Goal: Task Accomplishment & Management: Manage account settings

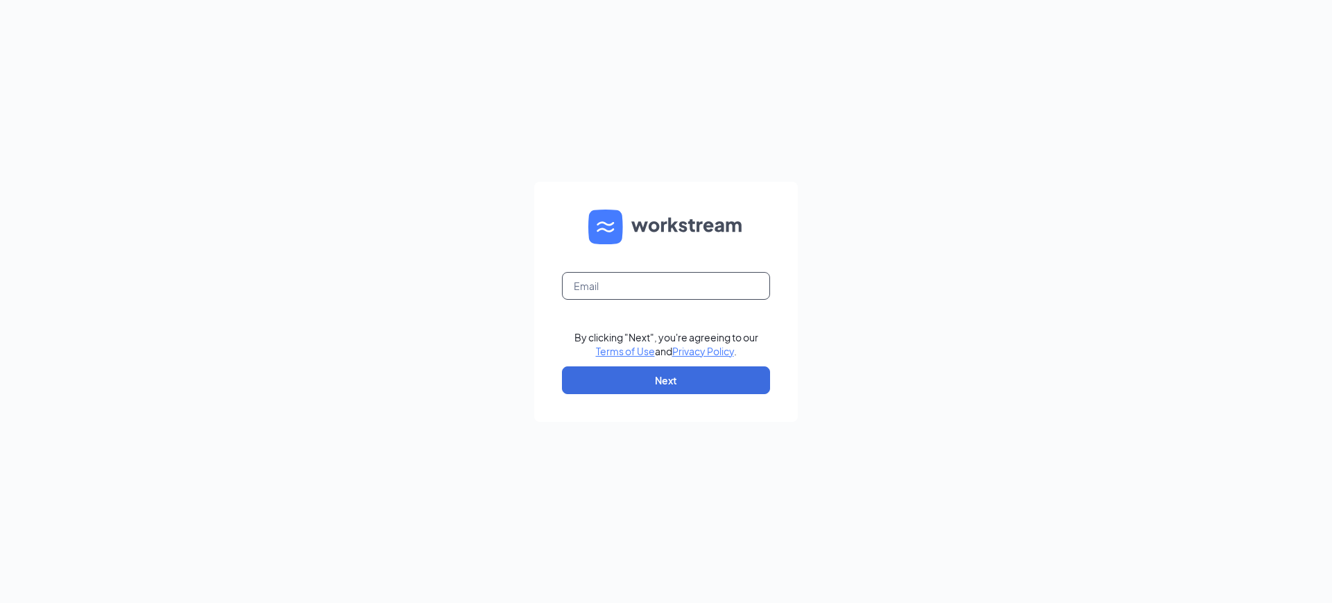
click at [570, 289] on input "text" at bounding box center [666, 286] width 208 height 28
click at [566, 280] on input "becky@tricities.com" at bounding box center [666, 286] width 208 height 28
click at [610, 285] on input "becky@tricities.com" at bounding box center [666, 286] width 208 height 28
click at [574, 284] on input "becky@emtricities.com" at bounding box center [666, 286] width 208 height 28
click at [675, 280] on input "becky@emtricities.com" at bounding box center [666, 286] width 208 height 28
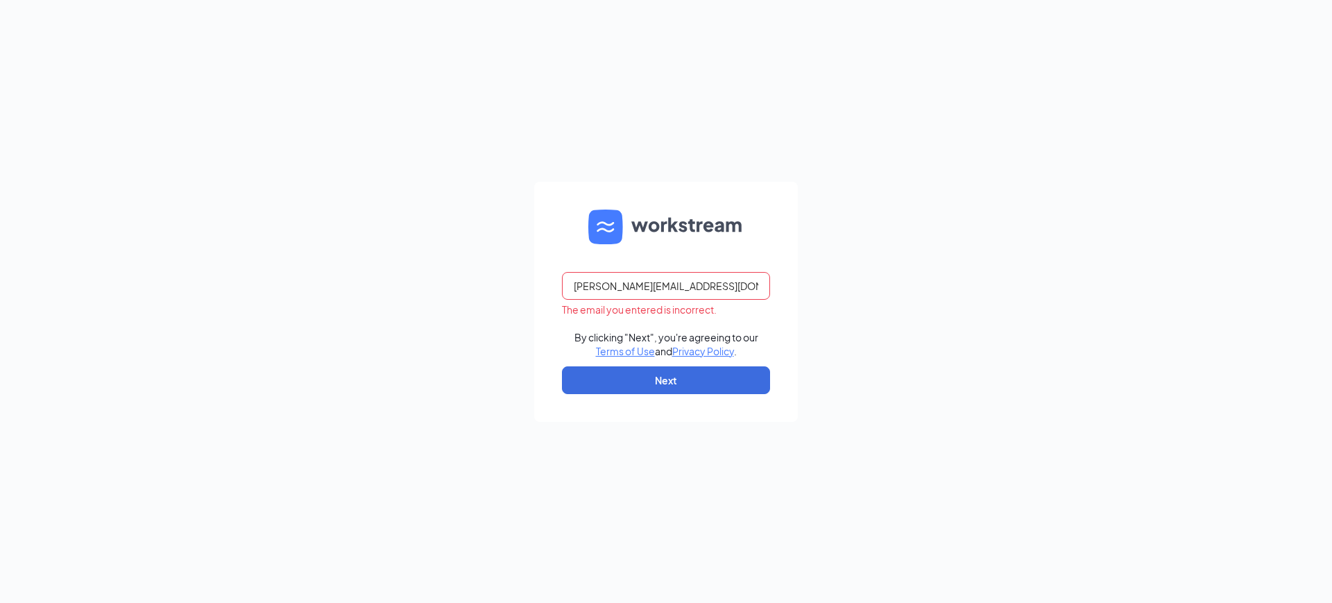
type input "becky@emtricities.com"
click at [796, 273] on form "becky@emtricities.com By clicking "Next", you're agreeing to our Terms of Use a…" at bounding box center [666, 302] width 264 height 240
click at [714, 390] on button "Next" at bounding box center [666, 380] width 208 height 28
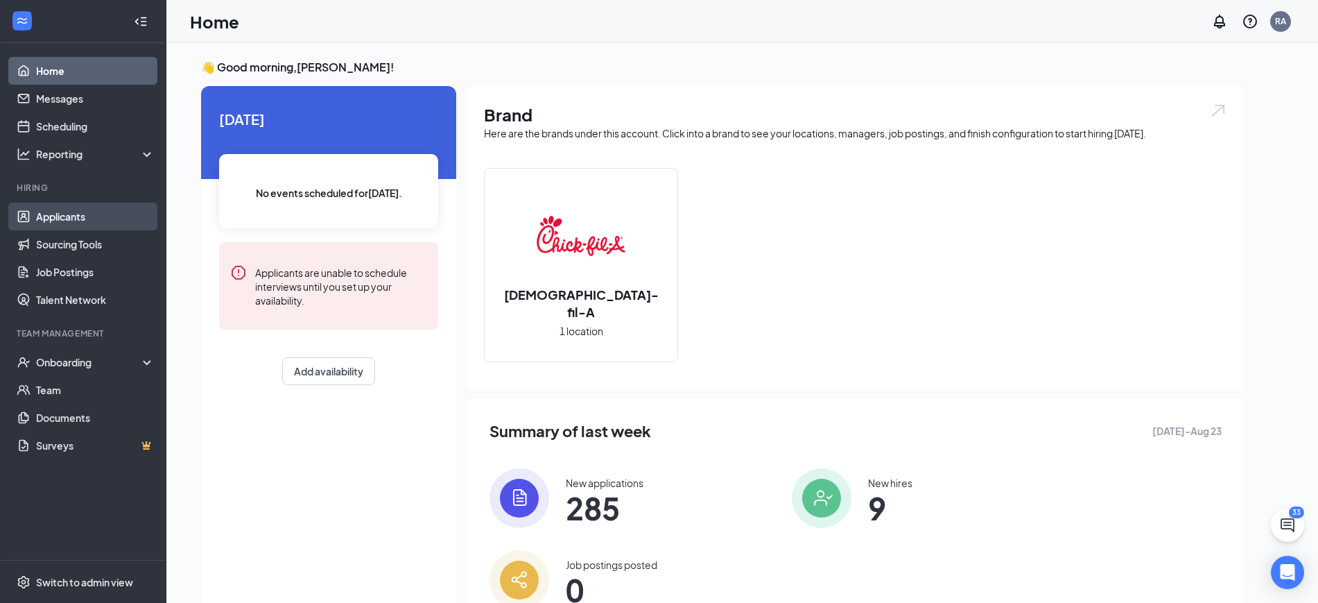
click at [46, 227] on link "Applicants" at bounding box center [95, 217] width 119 height 28
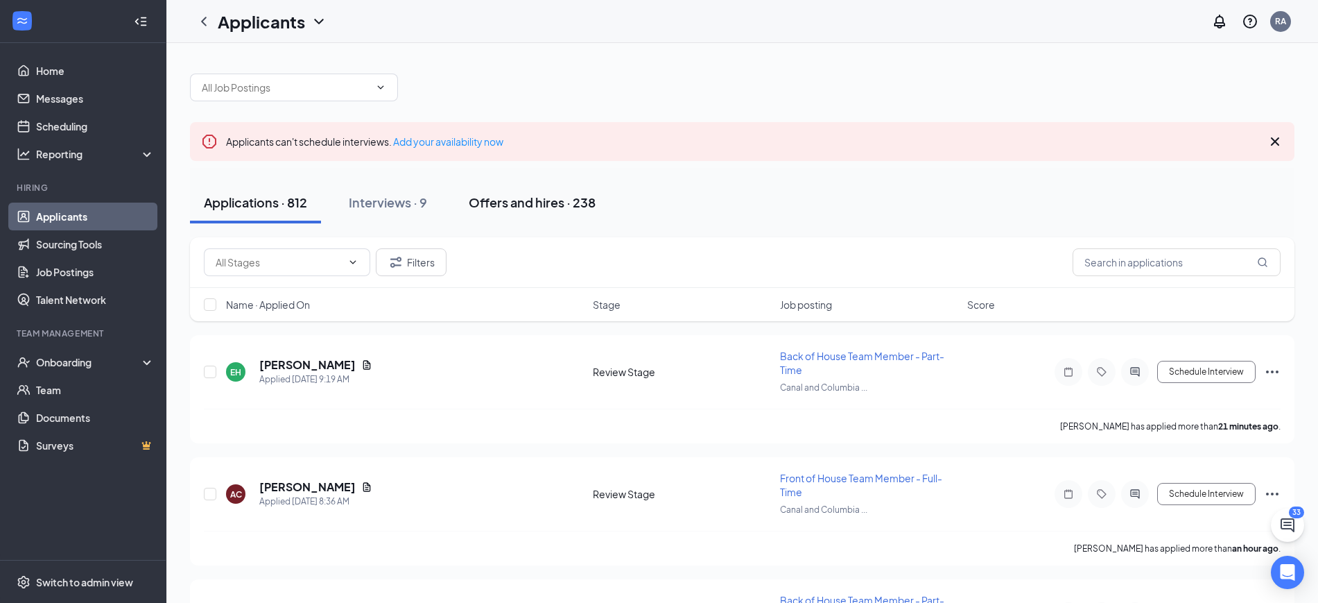
click at [553, 191] on button "Offers and hires · 238" at bounding box center [532, 203] width 155 height 42
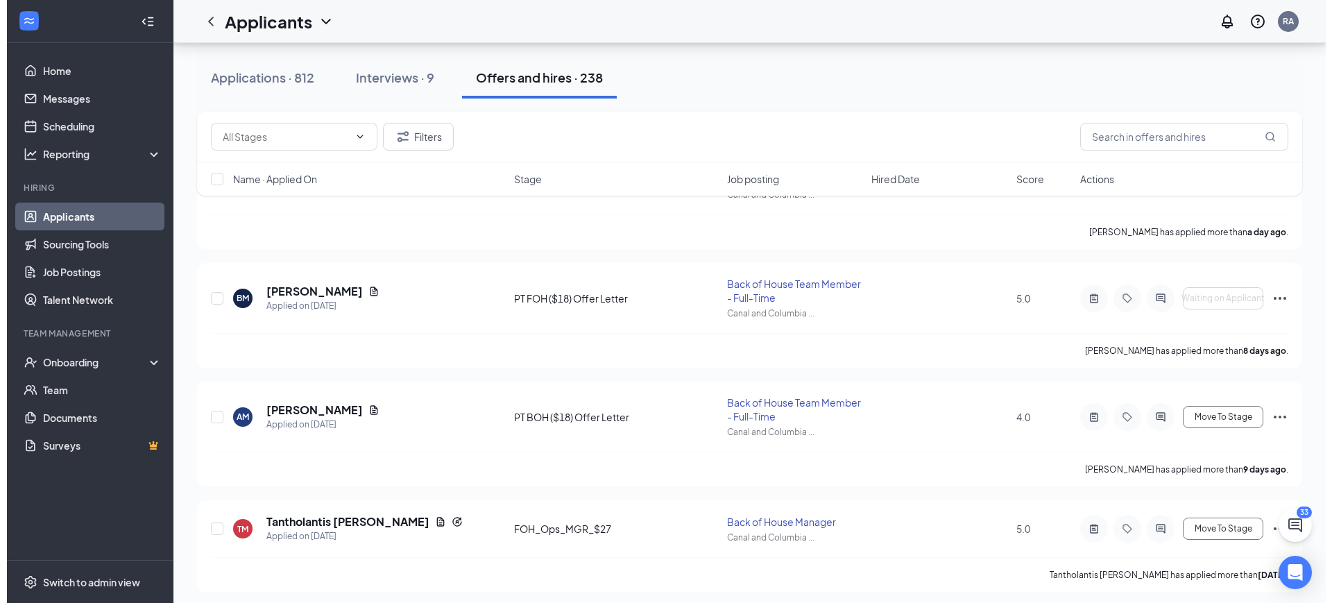
scroll to position [260, 0]
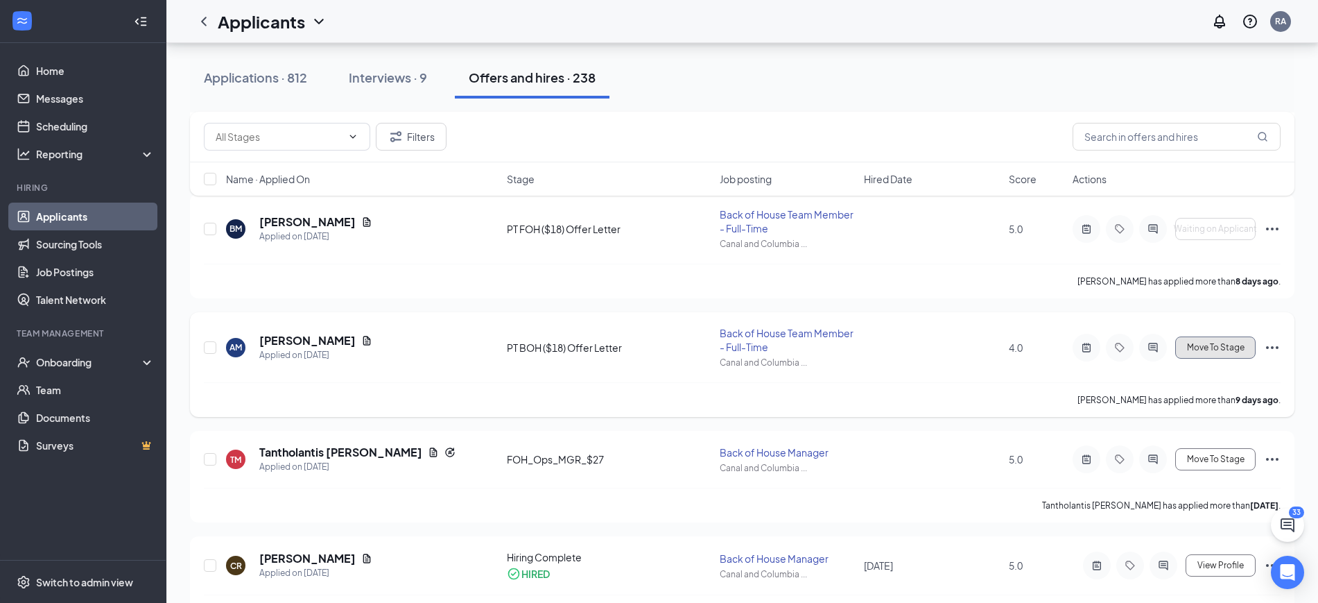
click at [1193, 344] on span "Move To Stage" at bounding box center [1216, 348] width 58 height 10
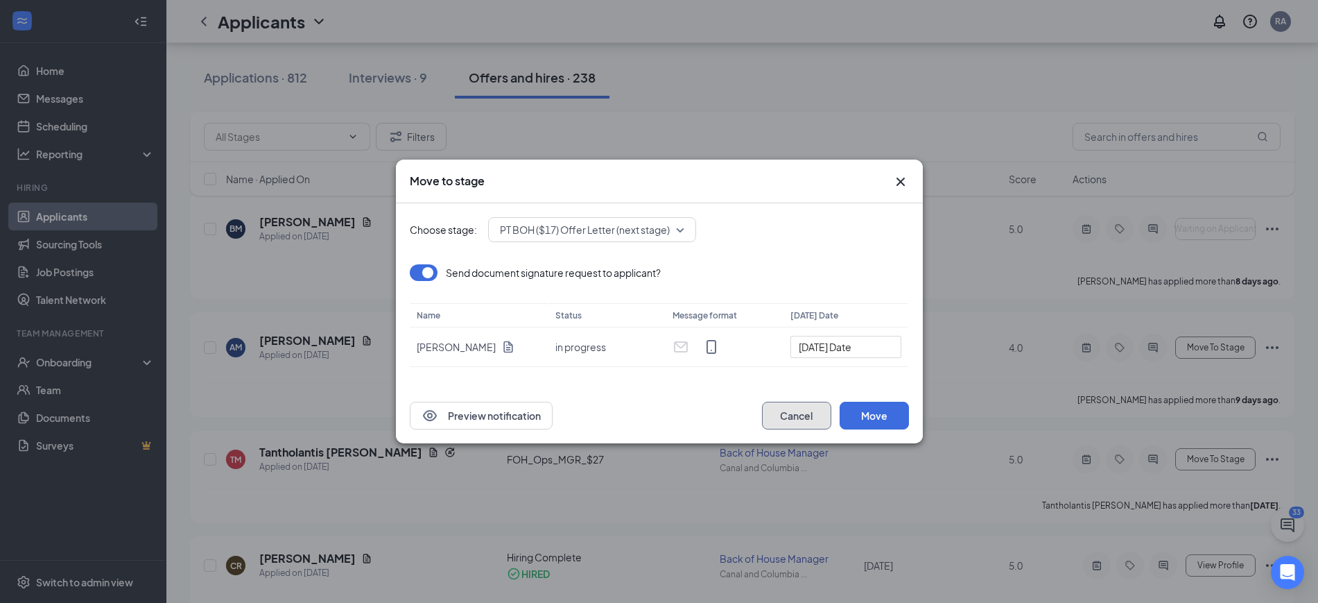
click at [773, 421] on button "Cancel" at bounding box center [796, 416] width 69 height 28
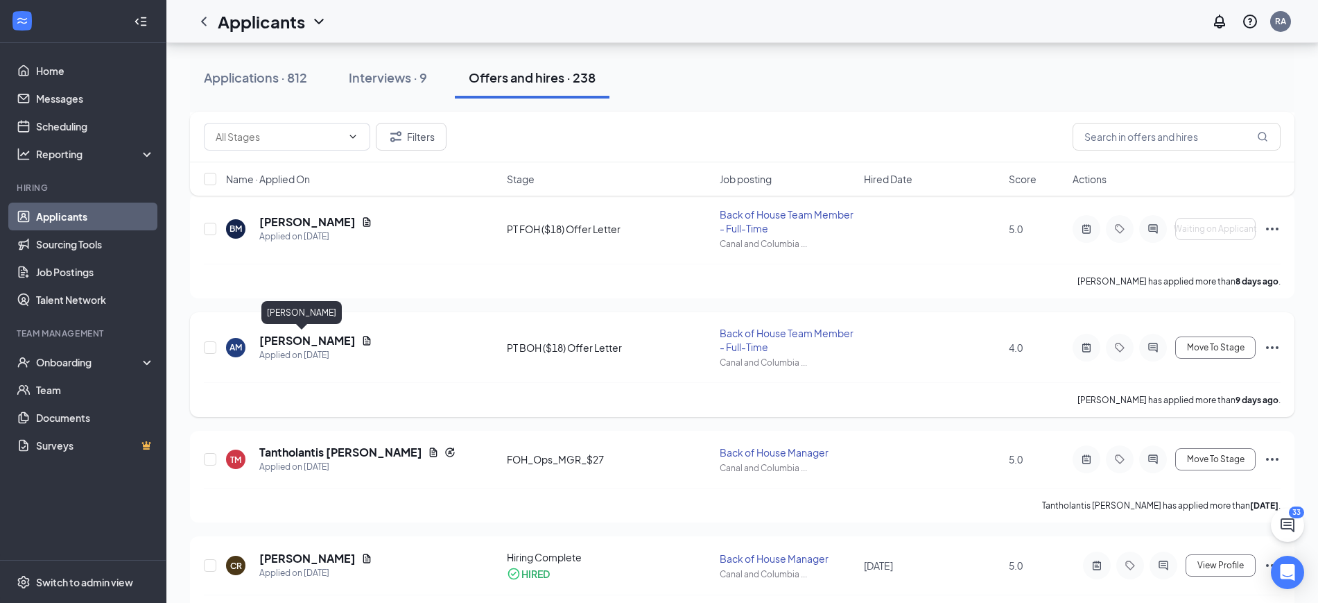
click at [276, 339] on h5 "[PERSON_NAME]" at bounding box center [307, 340] width 96 height 15
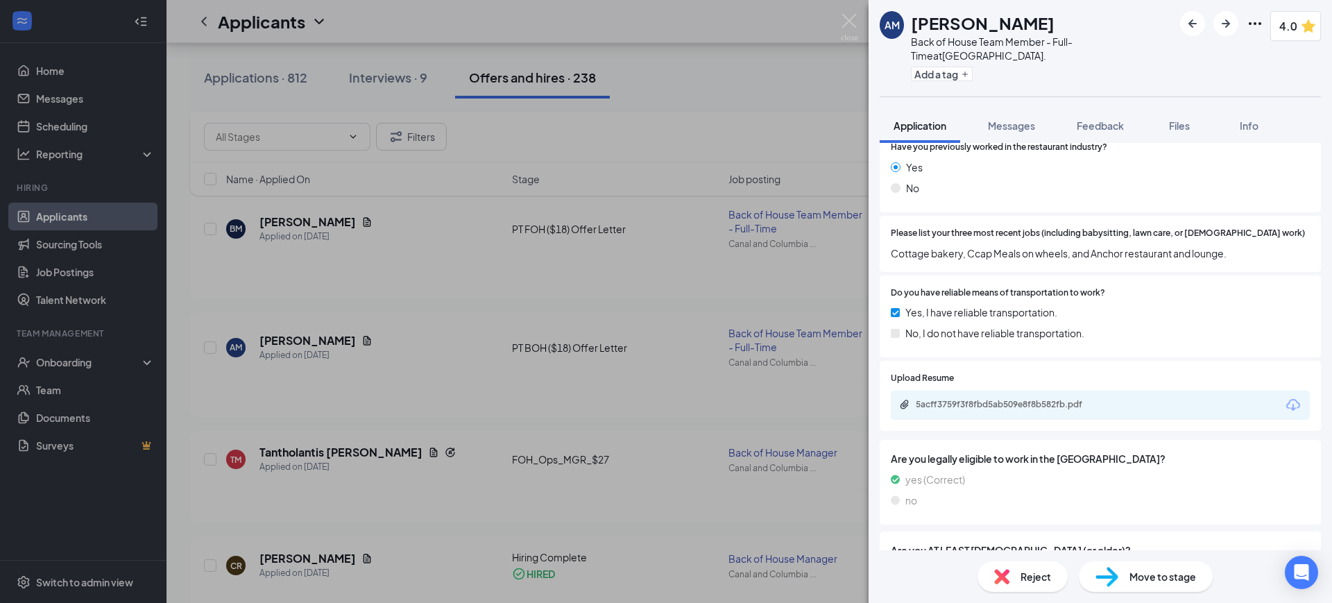
scroll to position [673, 0]
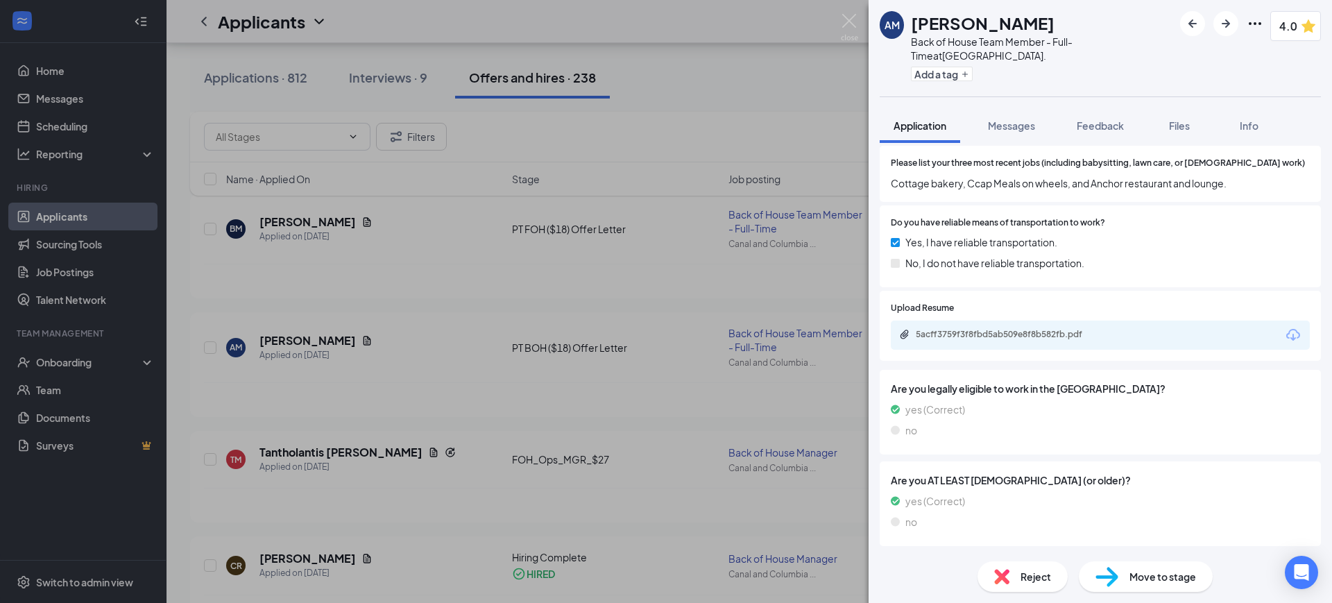
click at [982, 556] on div "PT BOH ($18) Offer Letter" at bounding box center [959, 563] width 115 height 14
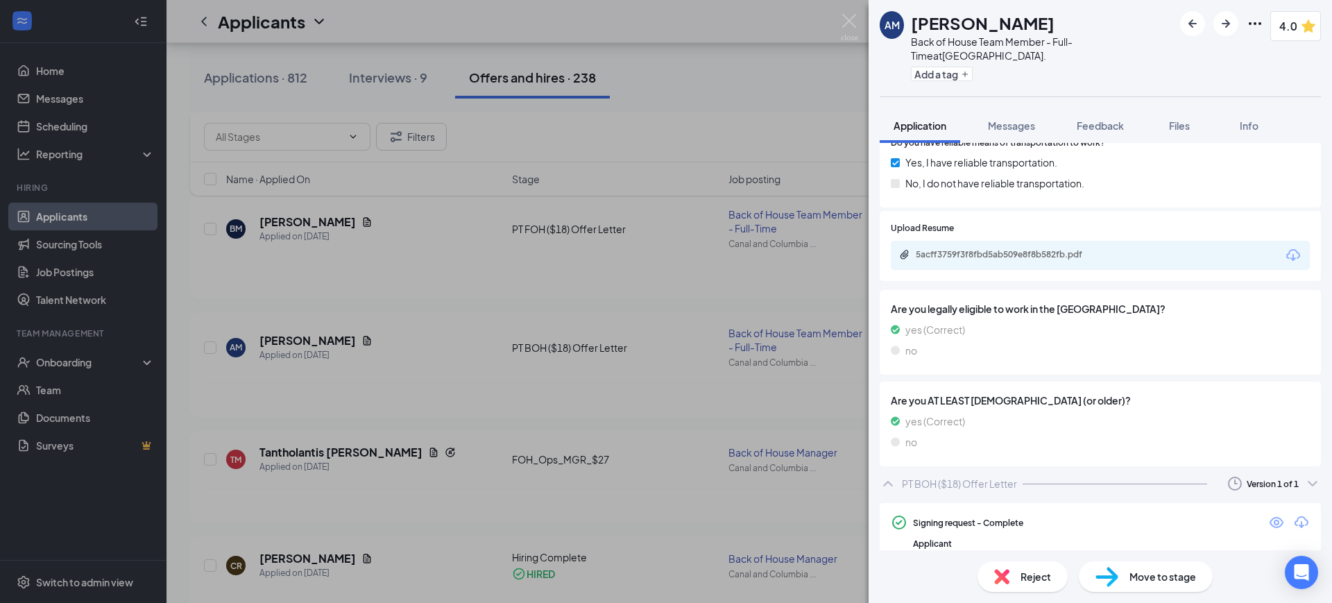
scroll to position [757, 0]
click at [1149, 576] on span "Move to stage" at bounding box center [1162, 576] width 67 height 15
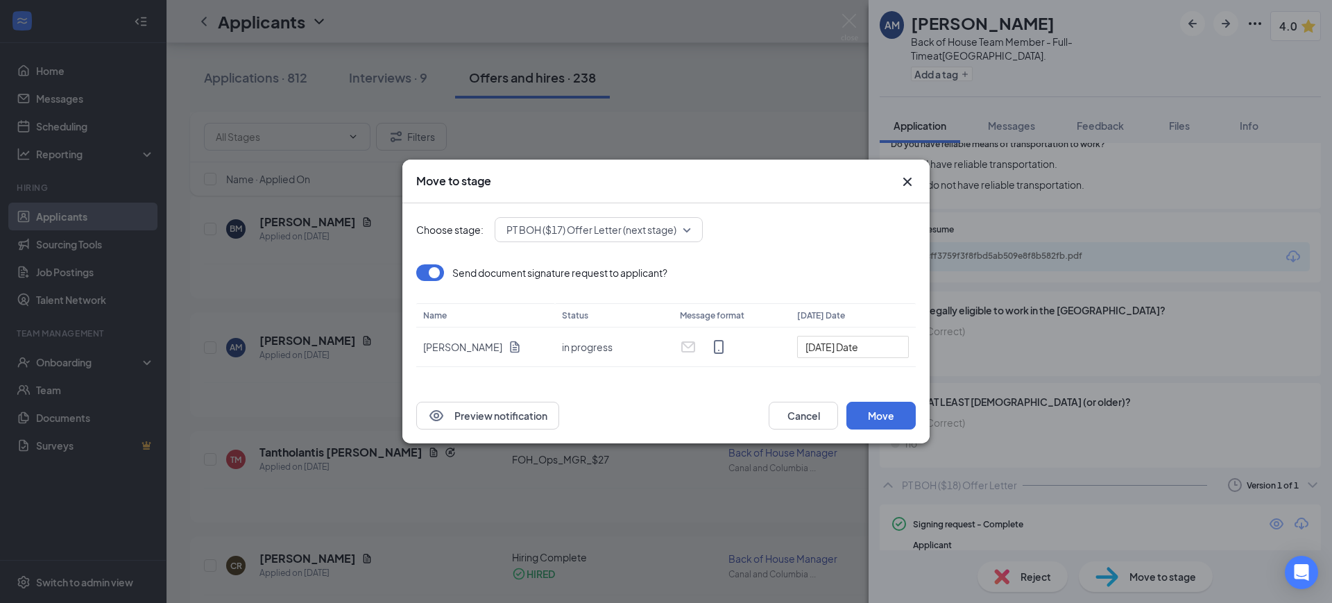
click at [687, 235] on span "PT BOH ($17) Offer Letter (next stage)" at bounding box center [598, 229] width 184 height 21
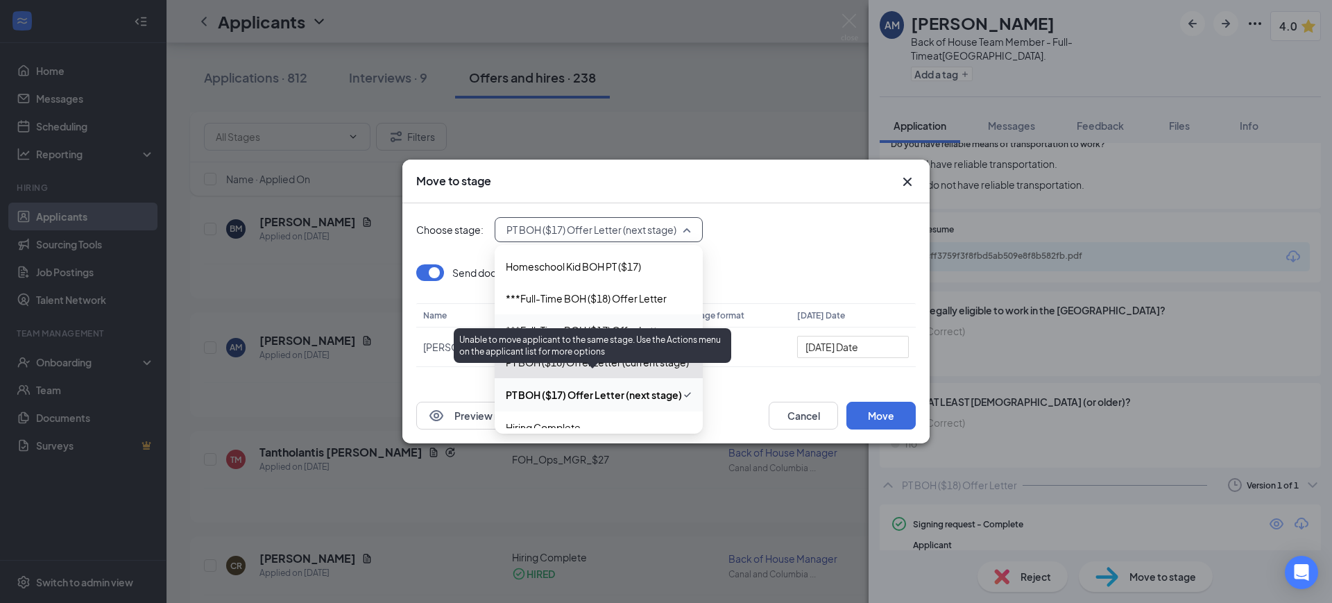
scroll to position [430, 0]
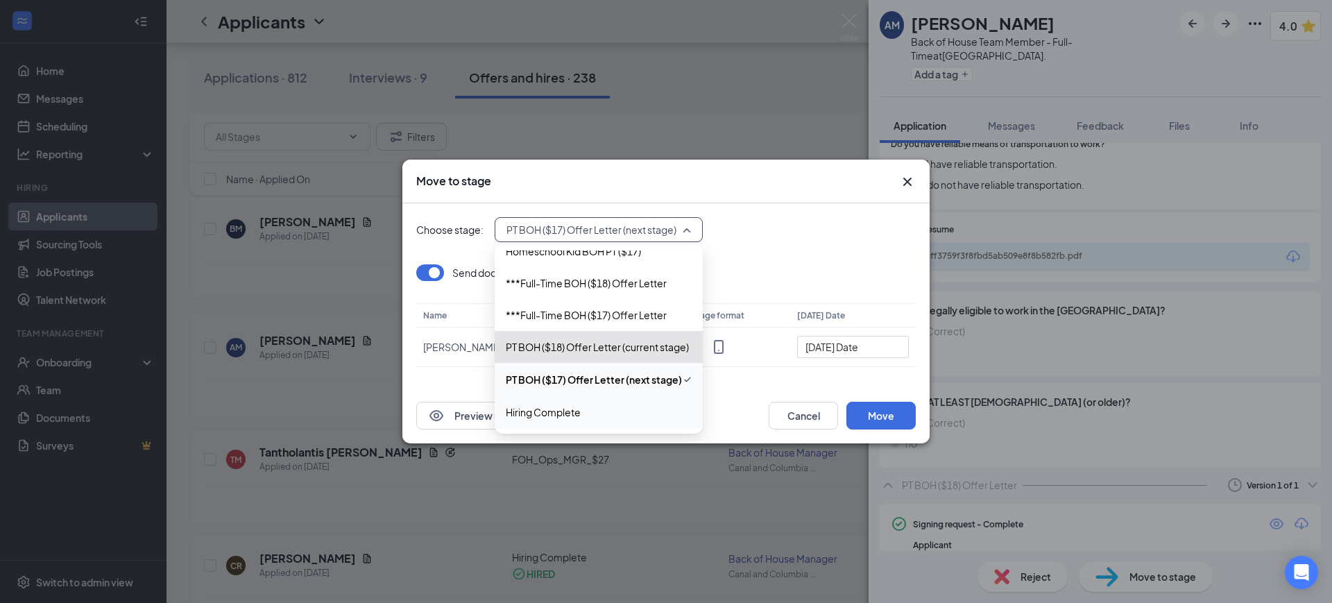
click at [559, 418] on span "Hiring Complete" at bounding box center [543, 411] width 75 height 15
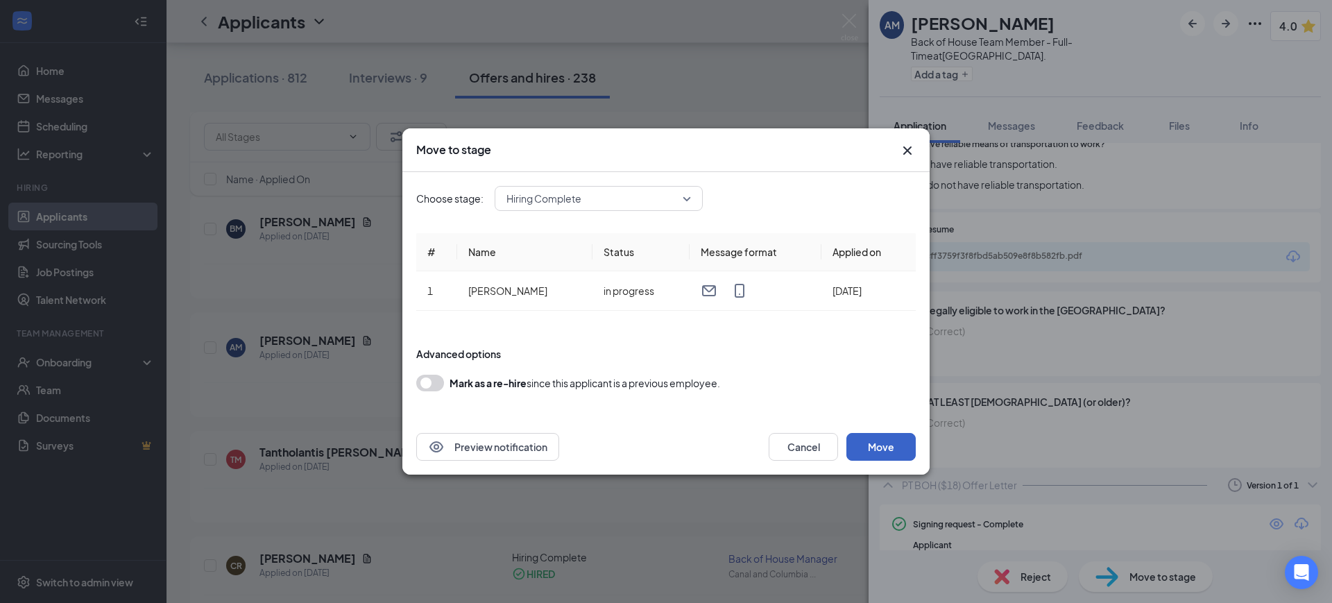
click at [892, 442] on button "Move" at bounding box center [880, 447] width 69 height 28
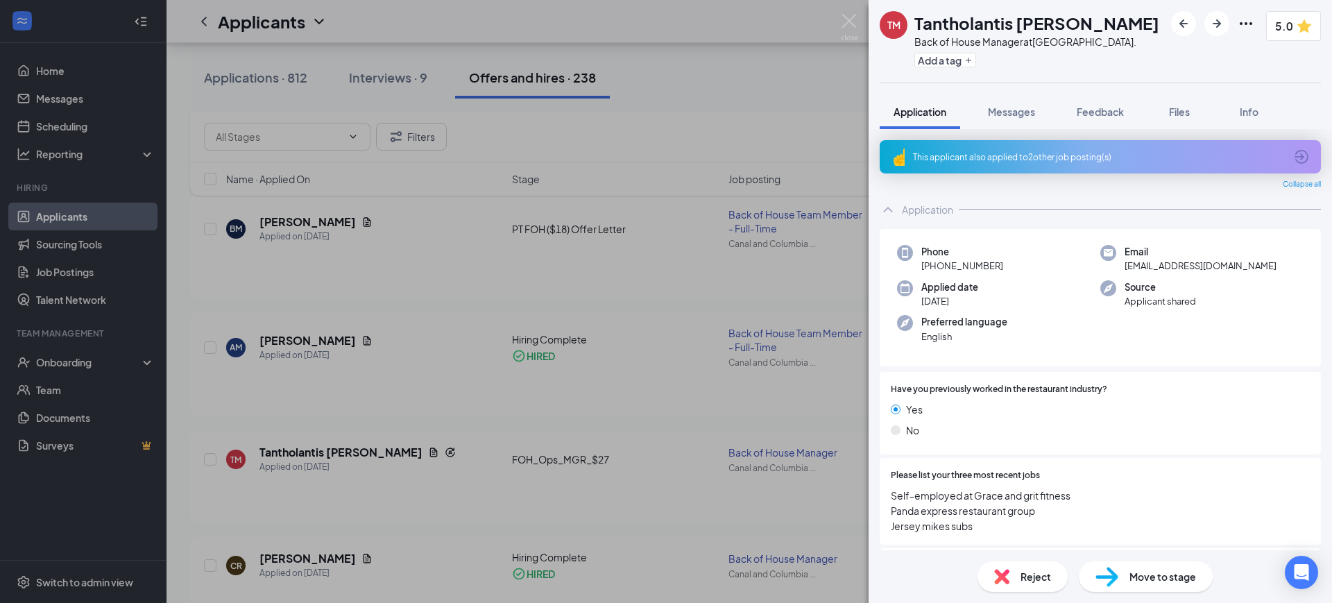
scroll to position [438, 0]
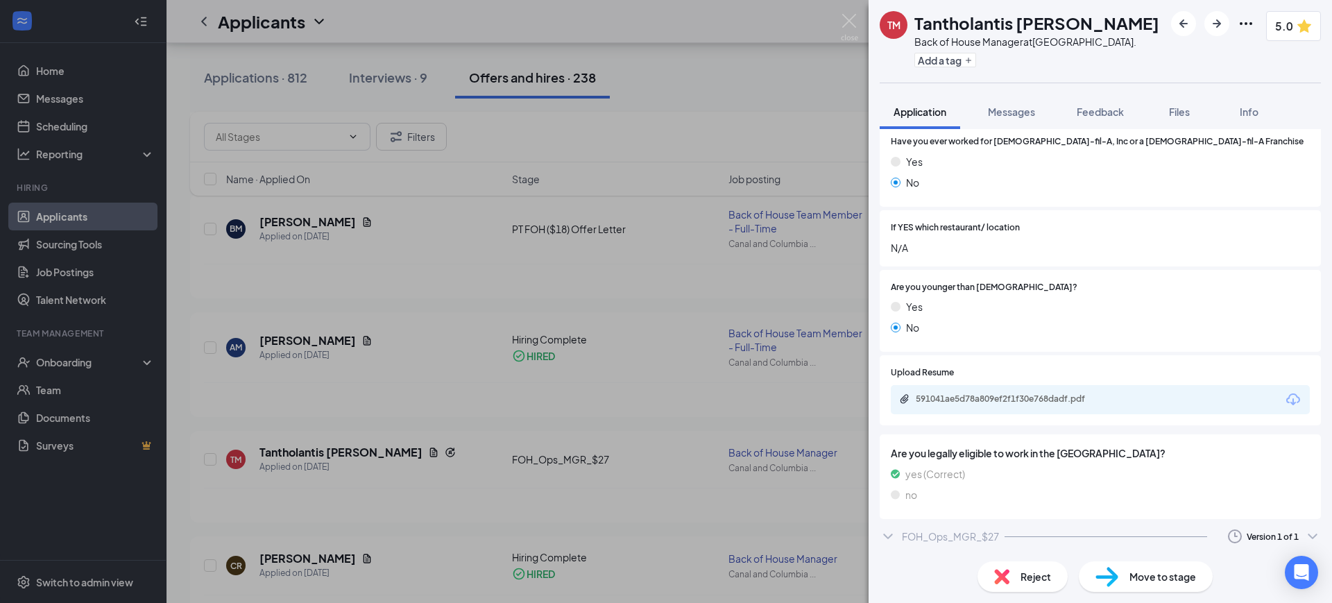
click at [927, 531] on div "FOH_Ops_MGR_$27" at bounding box center [950, 536] width 97 height 14
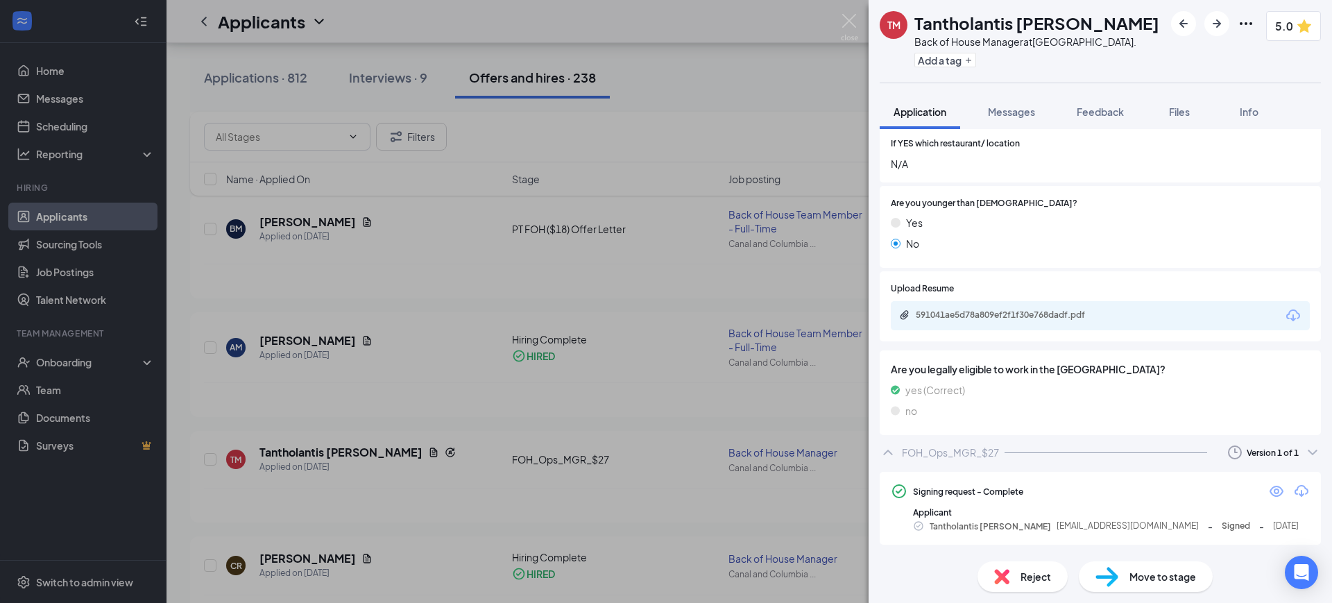
scroll to position [521, 0]
click at [1148, 574] on span "Move to stage" at bounding box center [1162, 576] width 67 height 15
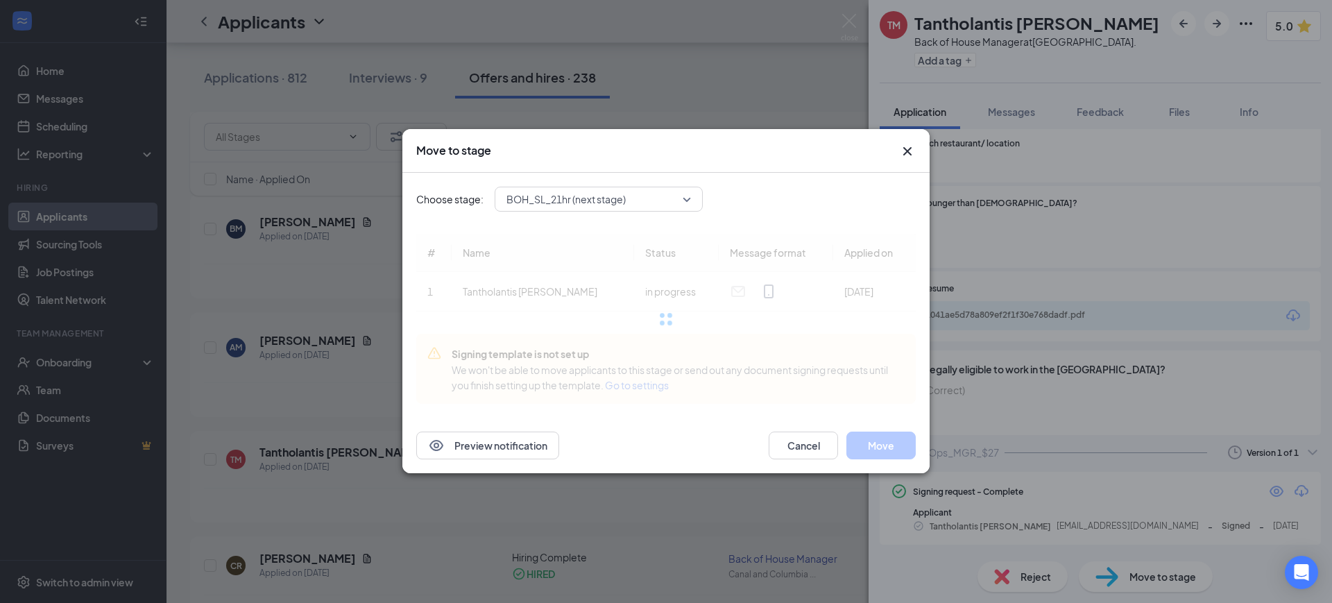
scroll to position [517, 0]
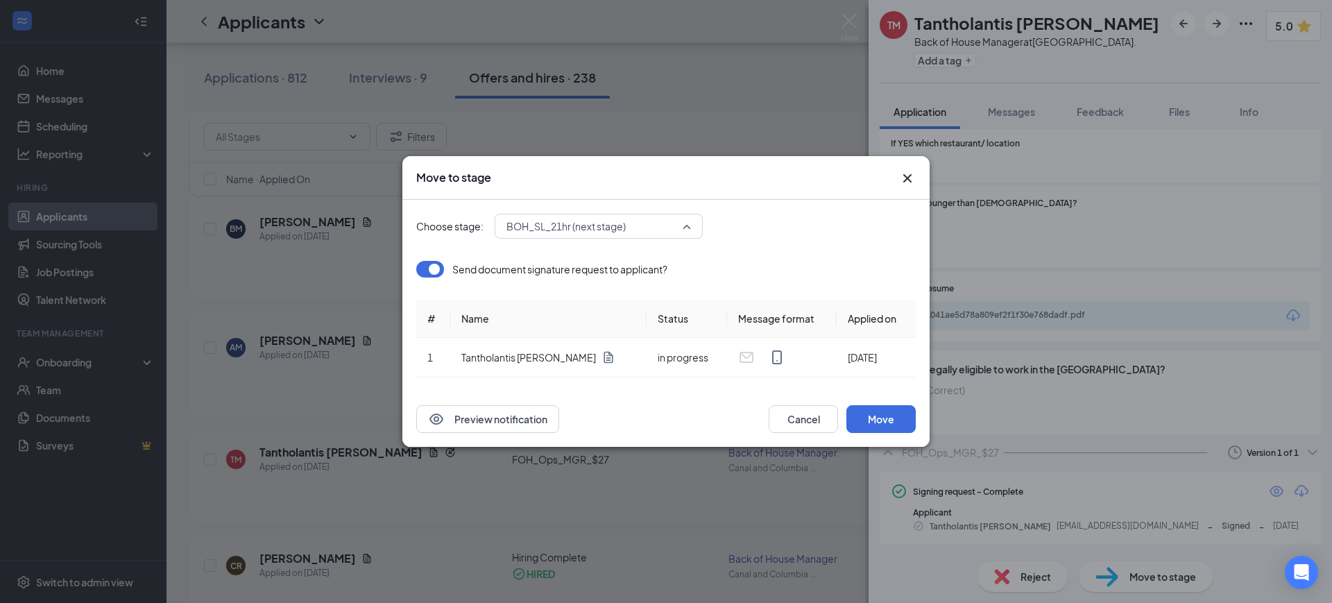
click at [557, 221] on span "BOH_SL_21hr (next stage)" at bounding box center [565, 226] width 119 height 21
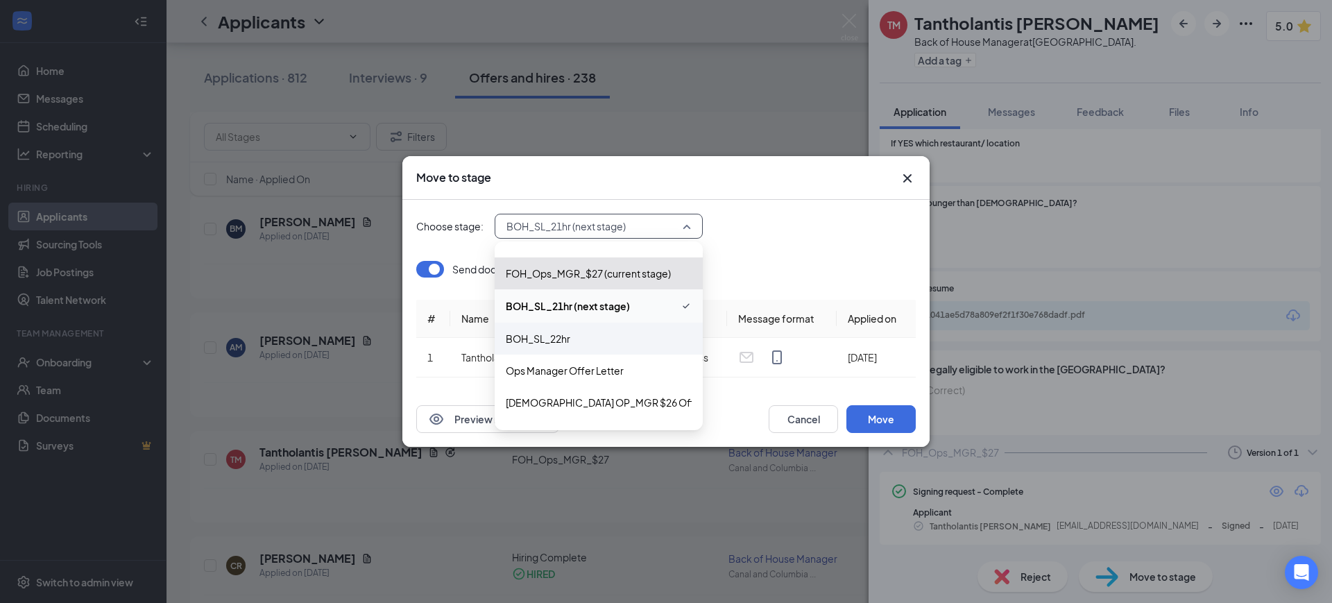
scroll to position [366, 0]
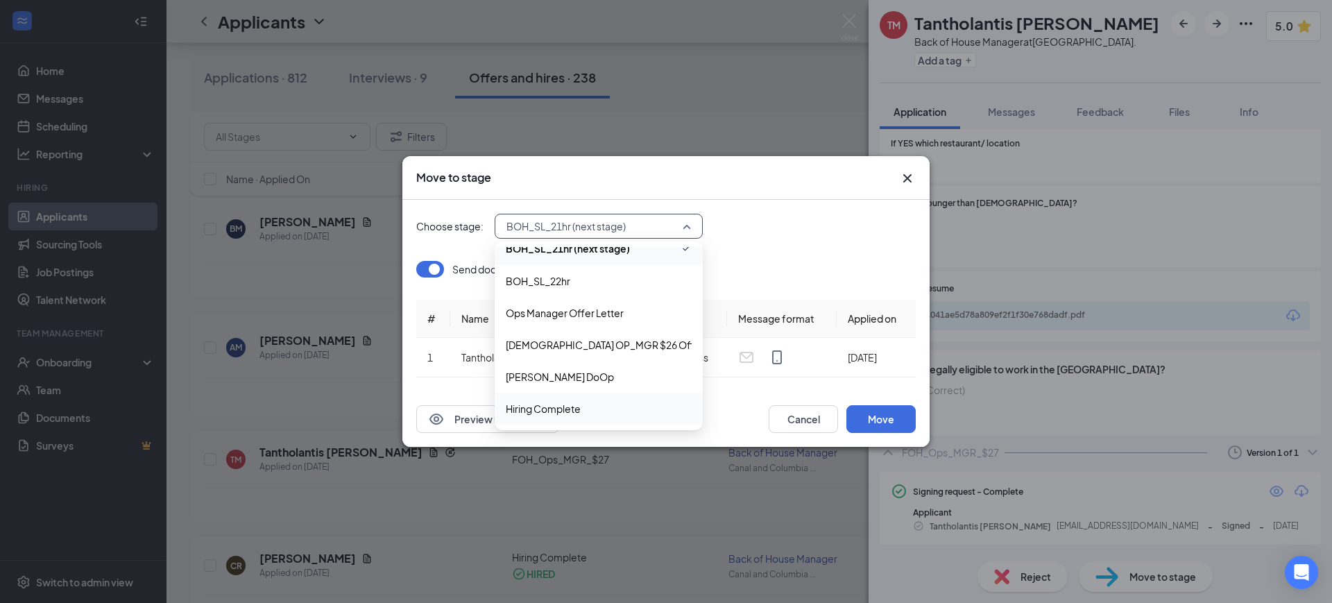
click at [598, 408] on span "Hiring Complete" at bounding box center [599, 408] width 186 height 15
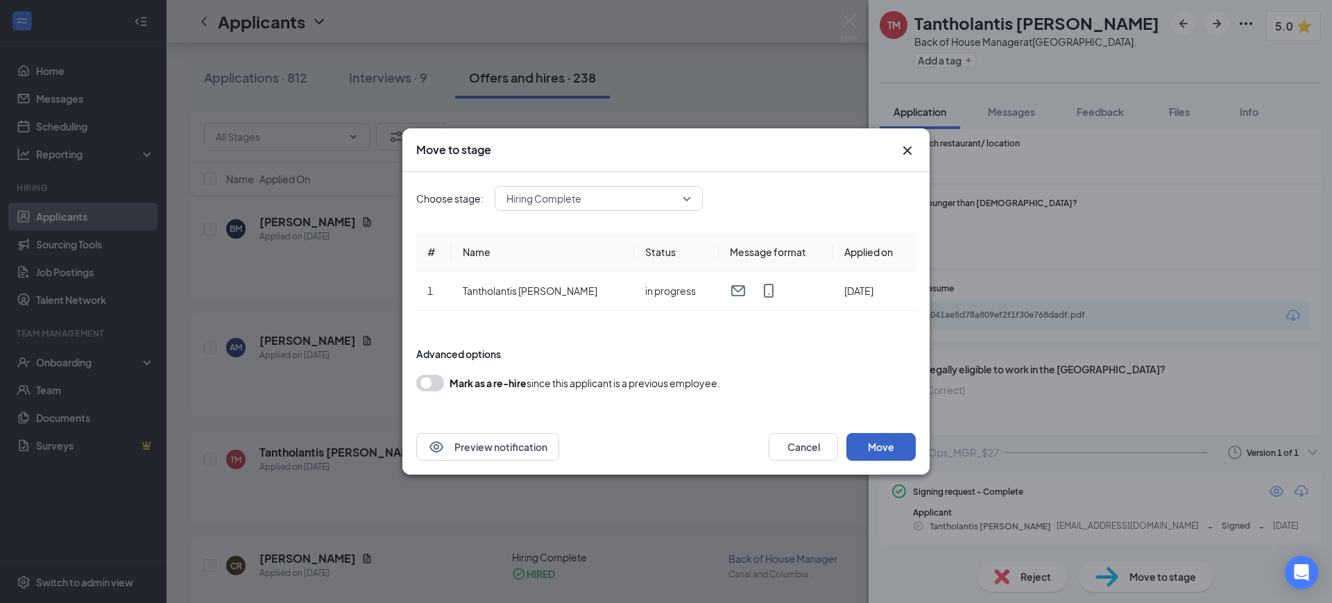
click at [873, 441] on button "Move" at bounding box center [880, 447] width 69 height 28
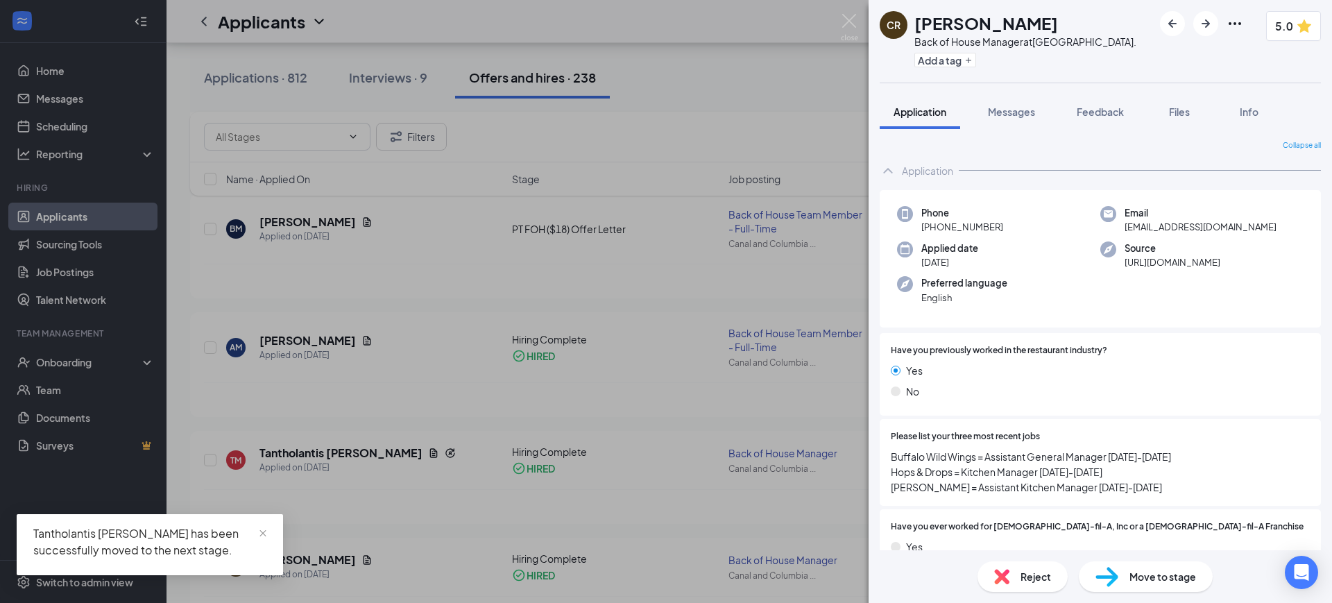
click at [825, 24] on div "CR [PERSON_NAME] Back of House Manager at [GEOGRAPHIC_DATA]. Add a tag 5.0 Appl…" at bounding box center [666, 301] width 1332 height 603
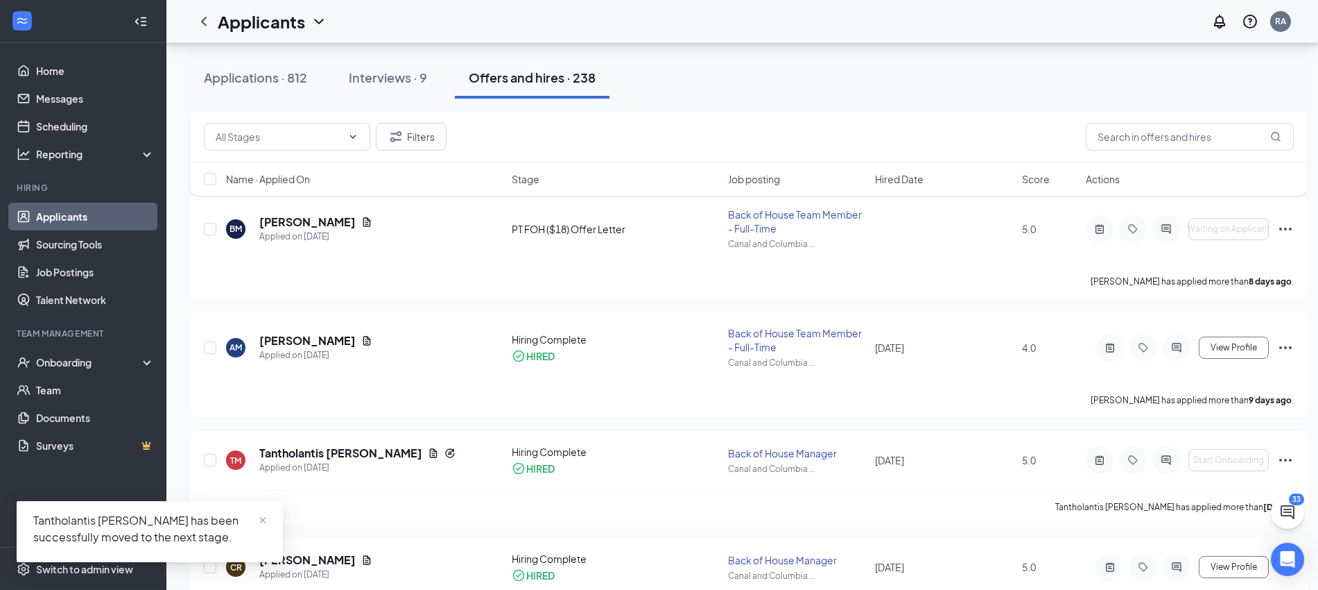
click at [847, 18] on div "Applicants RA" at bounding box center [742, 21] width 1152 height 43
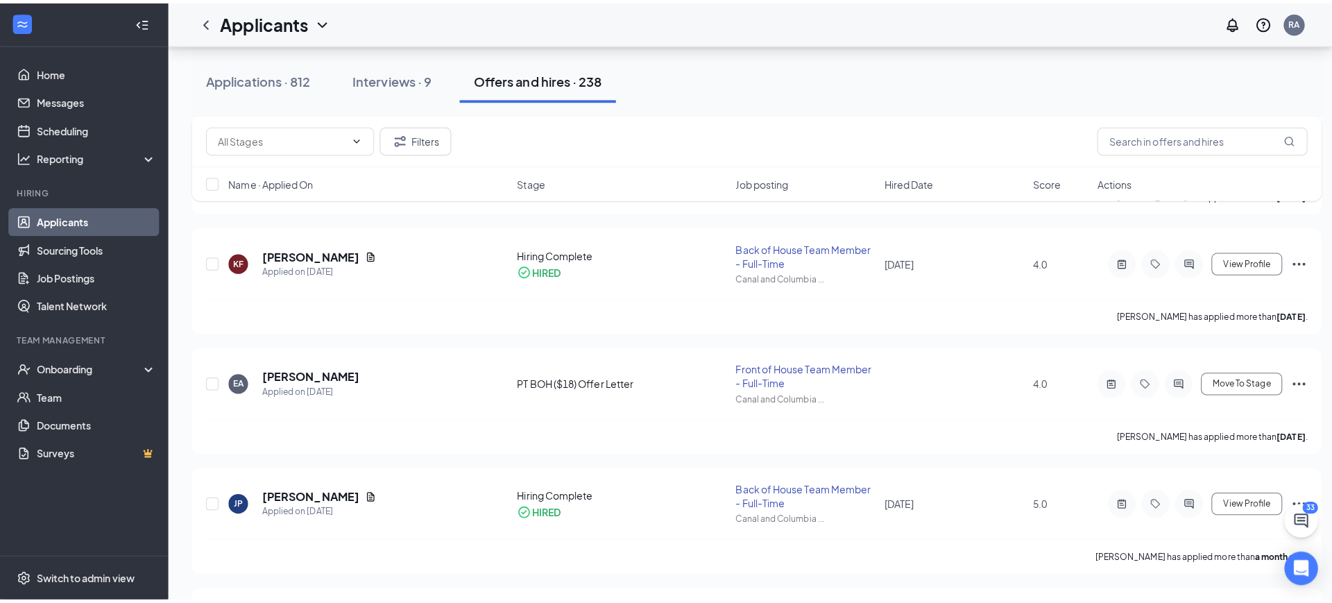
scroll to position [1127, 0]
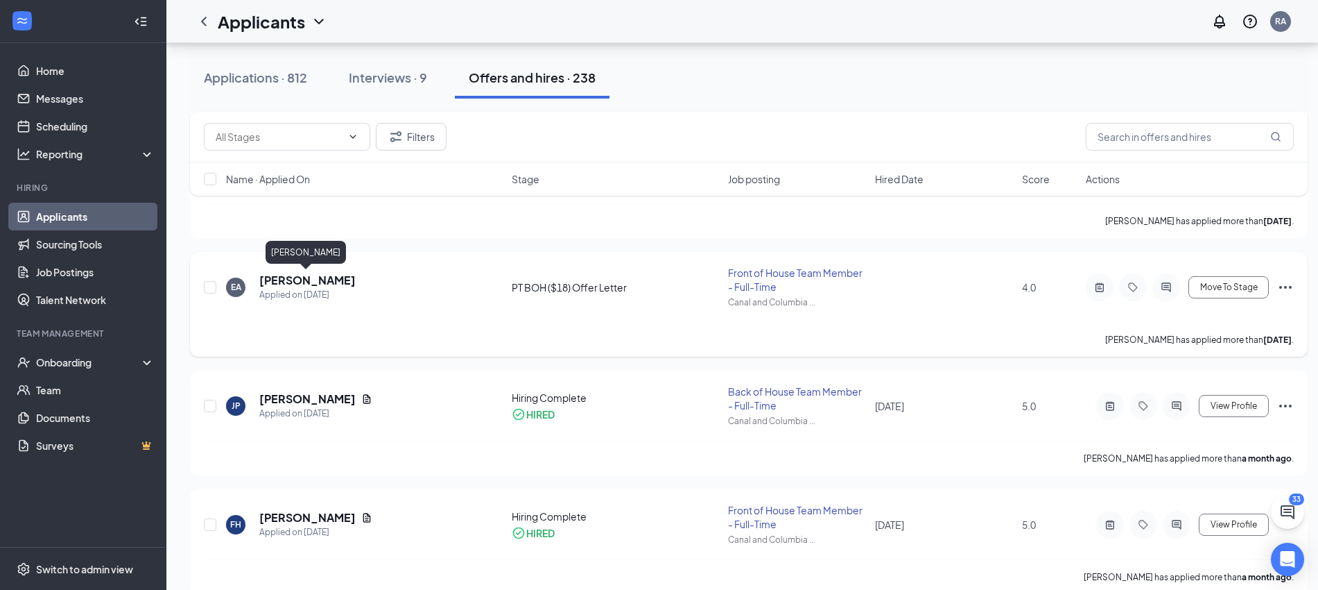
click at [313, 285] on h5 "[PERSON_NAME]" at bounding box center [307, 280] width 96 height 15
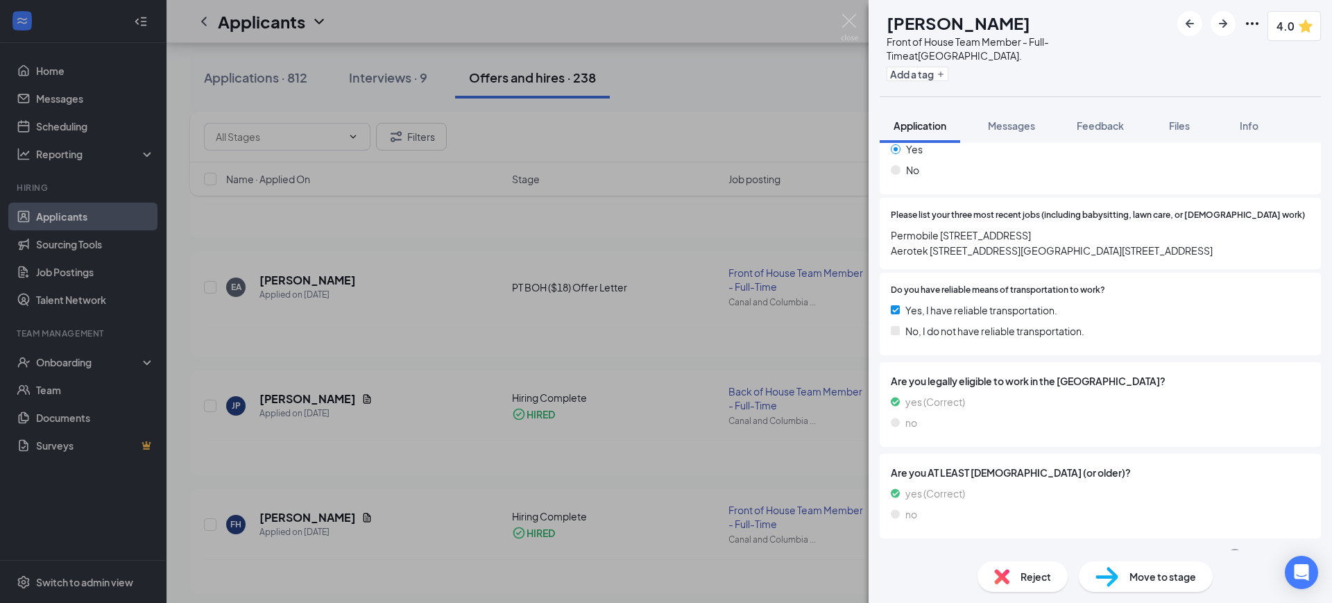
scroll to position [628, 0]
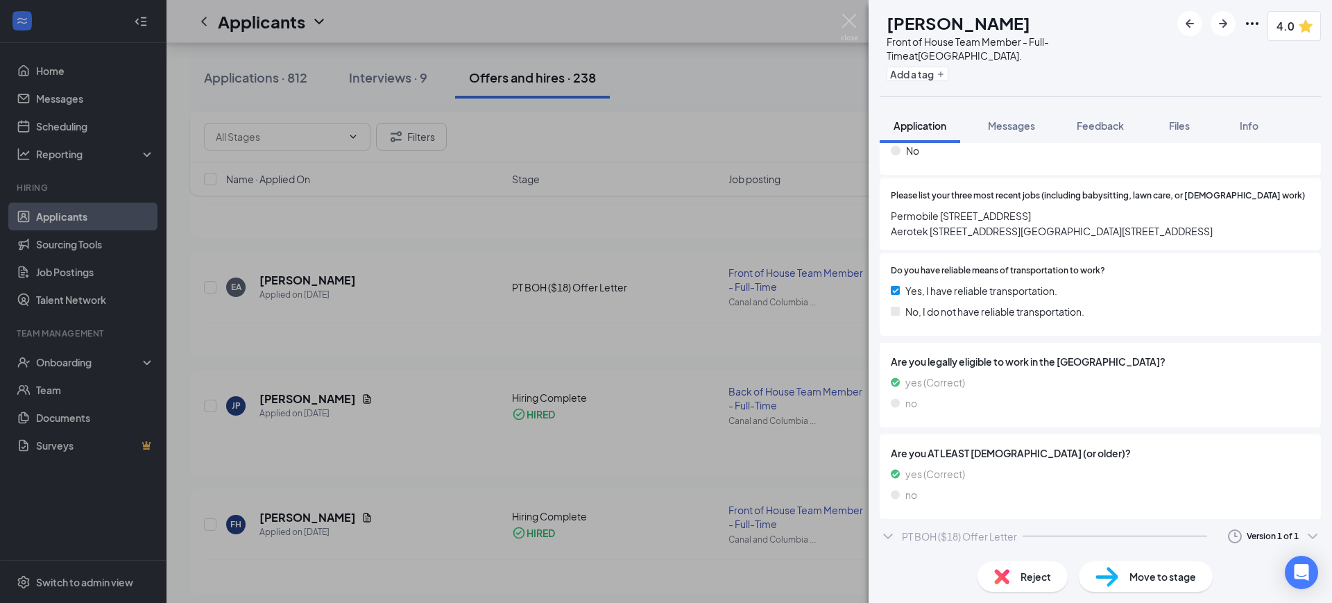
click at [940, 529] on div "PT BOH ($18) Offer Letter" at bounding box center [959, 536] width 115 height 14
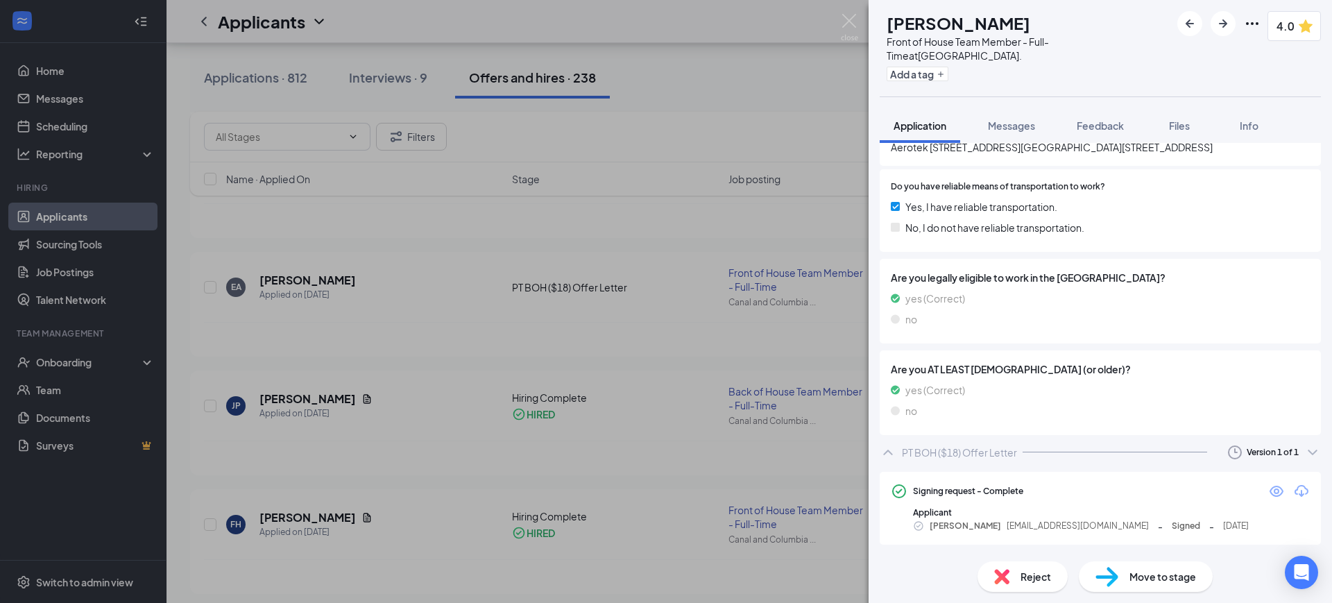
click at [1102, 576] on img at bounding box center [1106, 577] width 23 height 20
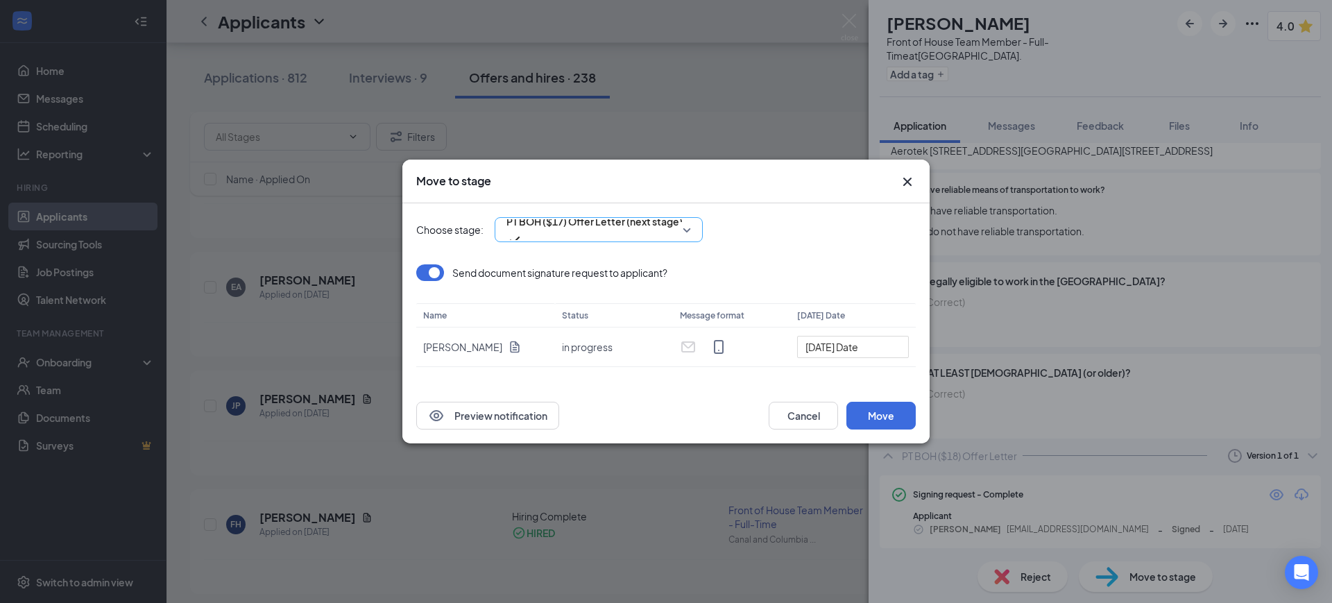
click at [536, 232] on span "PT BOH ($17) Offer Letter (next stage)" at bounding box center [594, 221] width 176 height 21
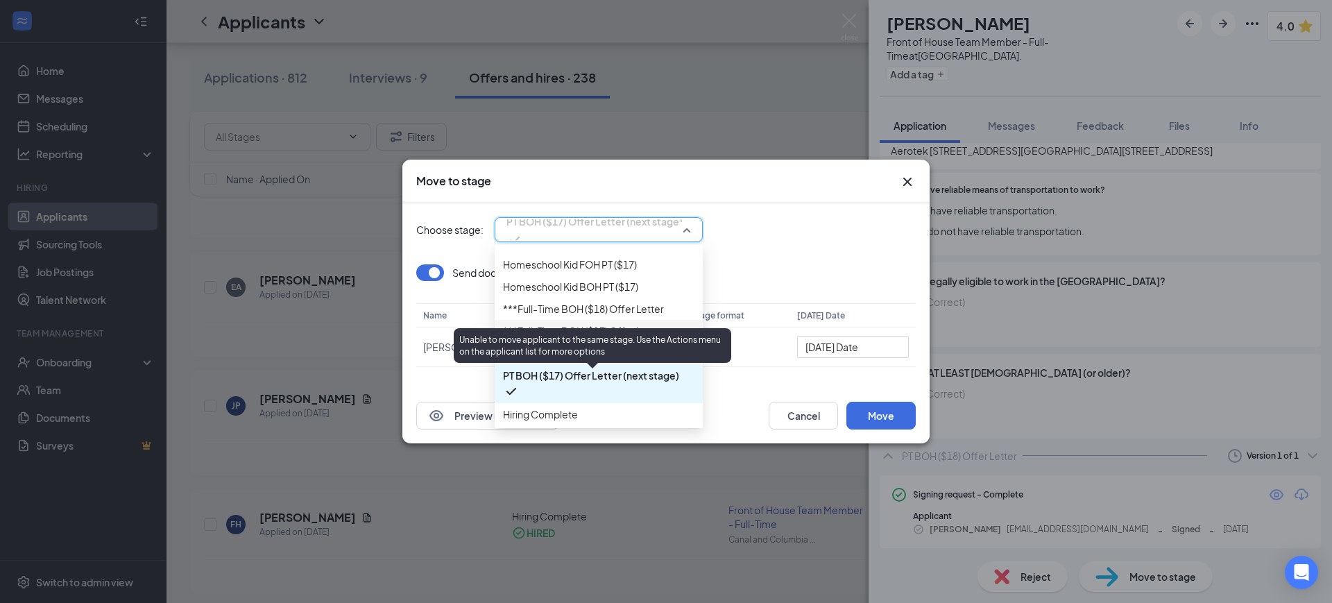
scroll to position [430, 0]
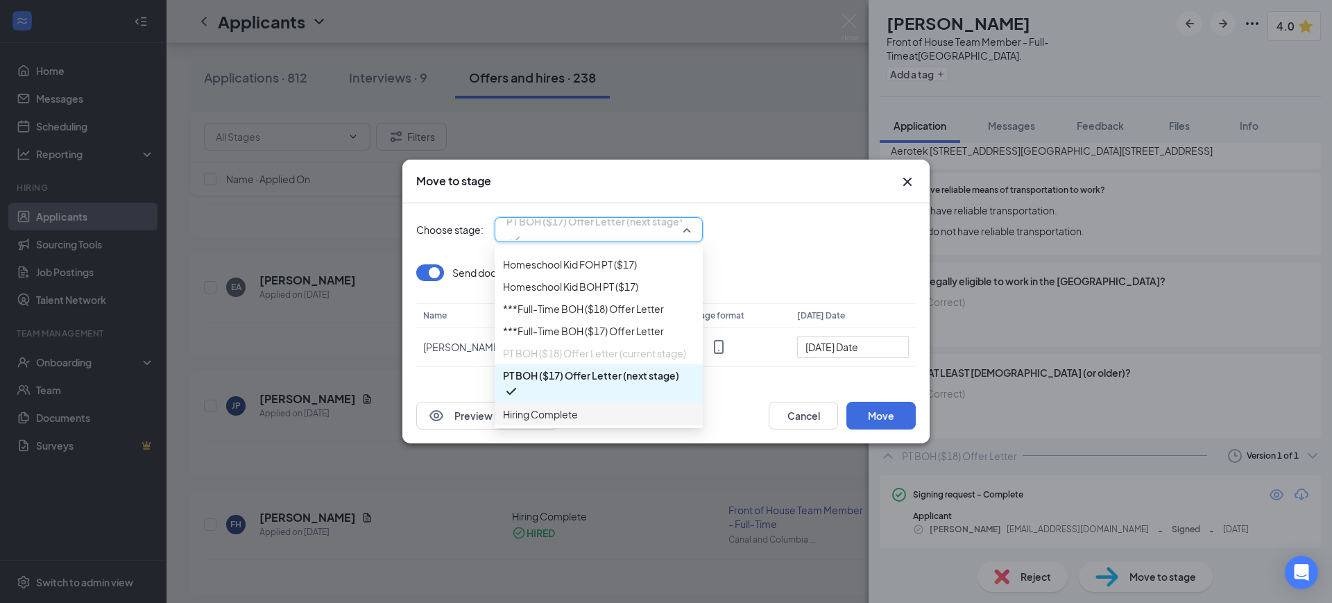
click at [578, 406] on span "Hiring Complete" at bounding box center [540, 413] width 75 height 15
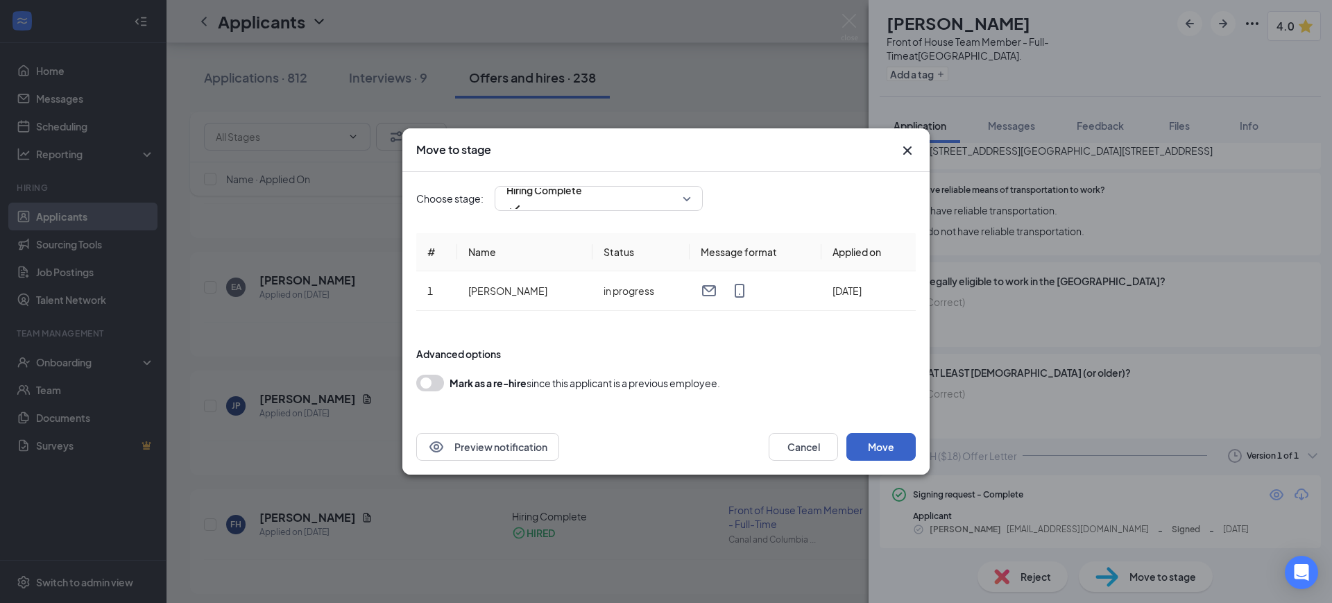
click at [913, 452] on button "Move" at bounding box center [880, 447] width 69 height 28
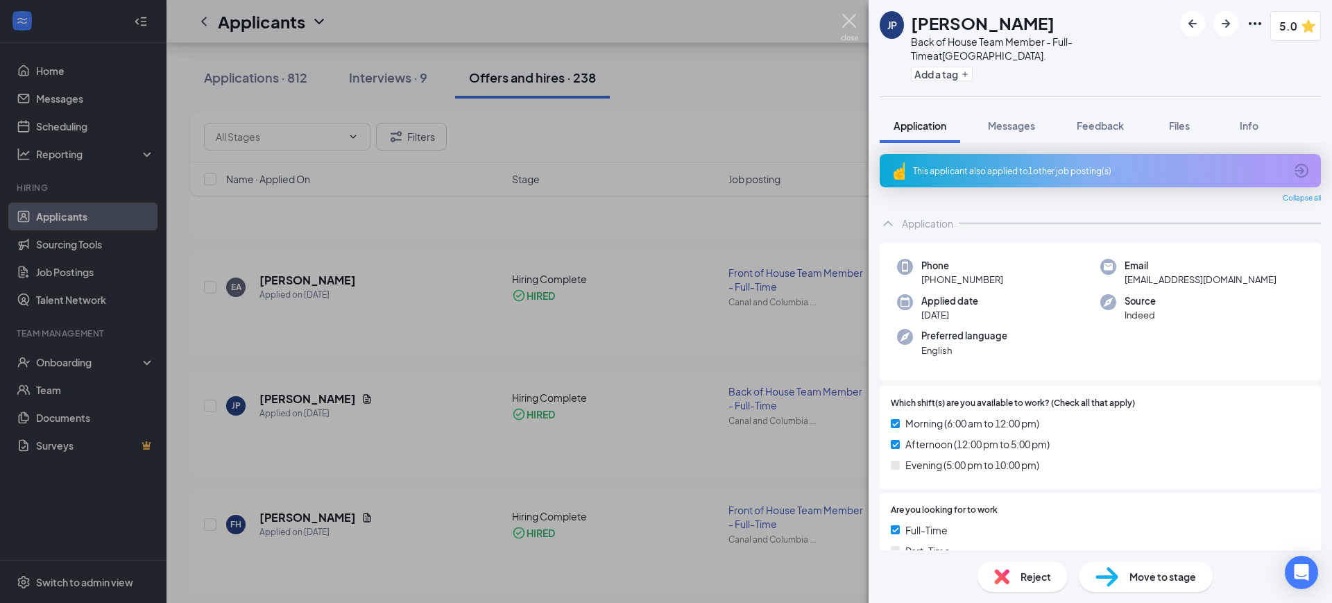
click at [853, 26] on img at bounding box center [849, 27] width 17 height 27
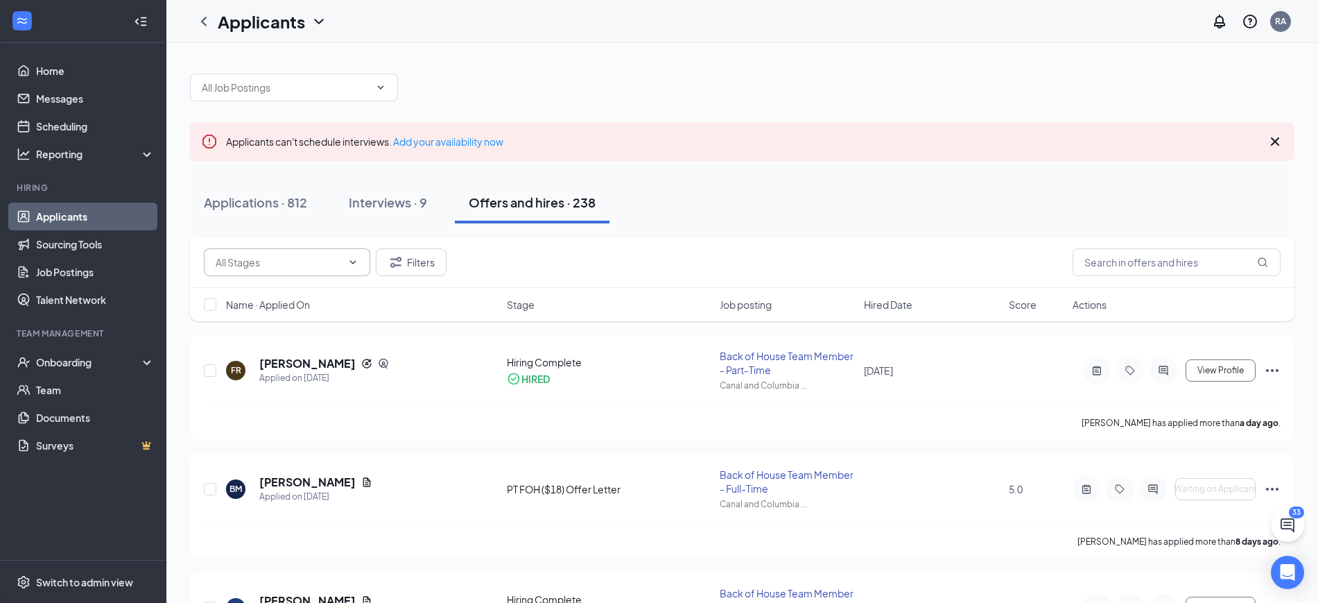
click at [347, 263] on span at bounding box center [352, 262] width 14 height 11
click at [330, 327] on div "PT FOH ($18) Offer Letter (1)" at bounding box center [278, 326] width 126 height 15
type input "PT FOH ($18) Offer Letter (1)"
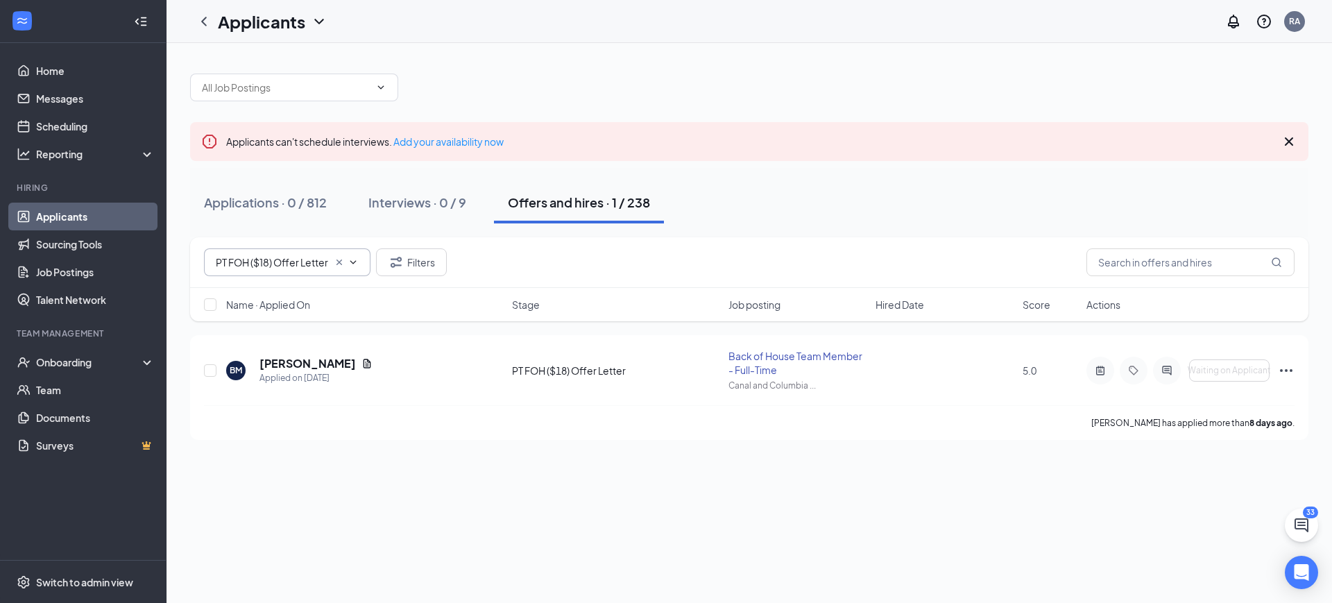
click at [958, 501] on div "Applicants can't schedule interviews. Add your availability now Applications · …" at bounding box center [748, 323] width 1165 height 560
click at [76, 361] on div "Onboarding" at bounding box center [89, 362] width 107 height 14
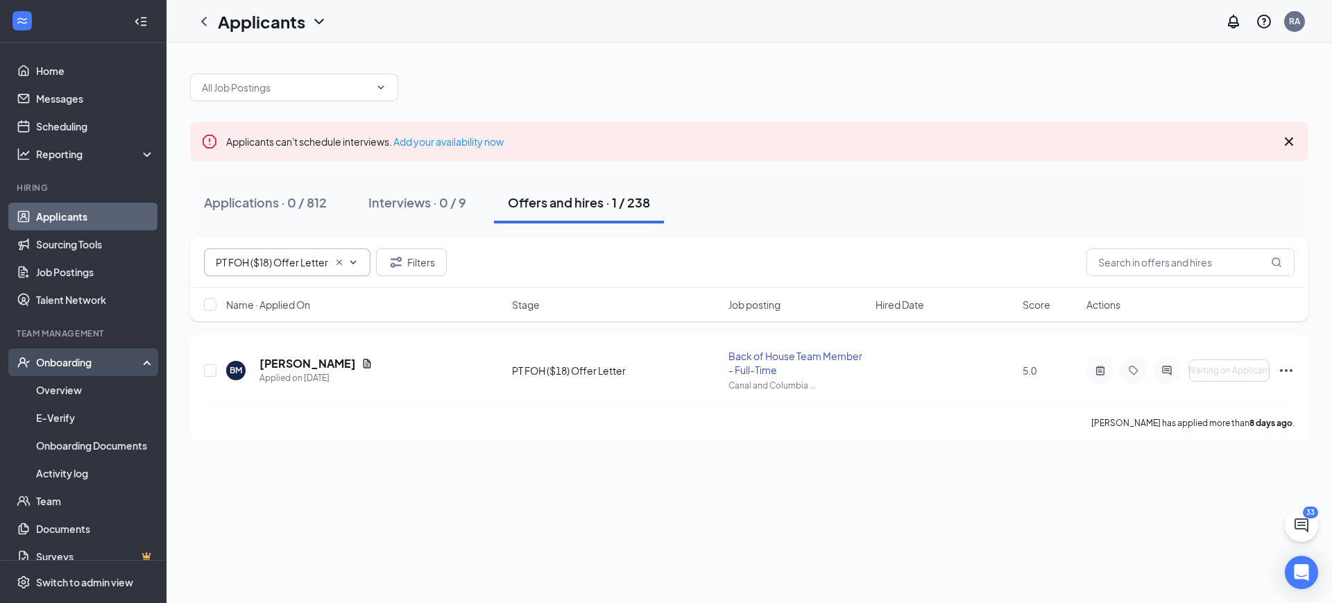
click at [71, 368] on div "Onboarding" at bounding box center [89, 362] width 107 height 14
click at [71, 360] on div "Onboarding" at bounding box center [89, 362] width 107 height 14
click at [67, 378] on link "Overview" at bounding box center [95, 390] width 119 height 28
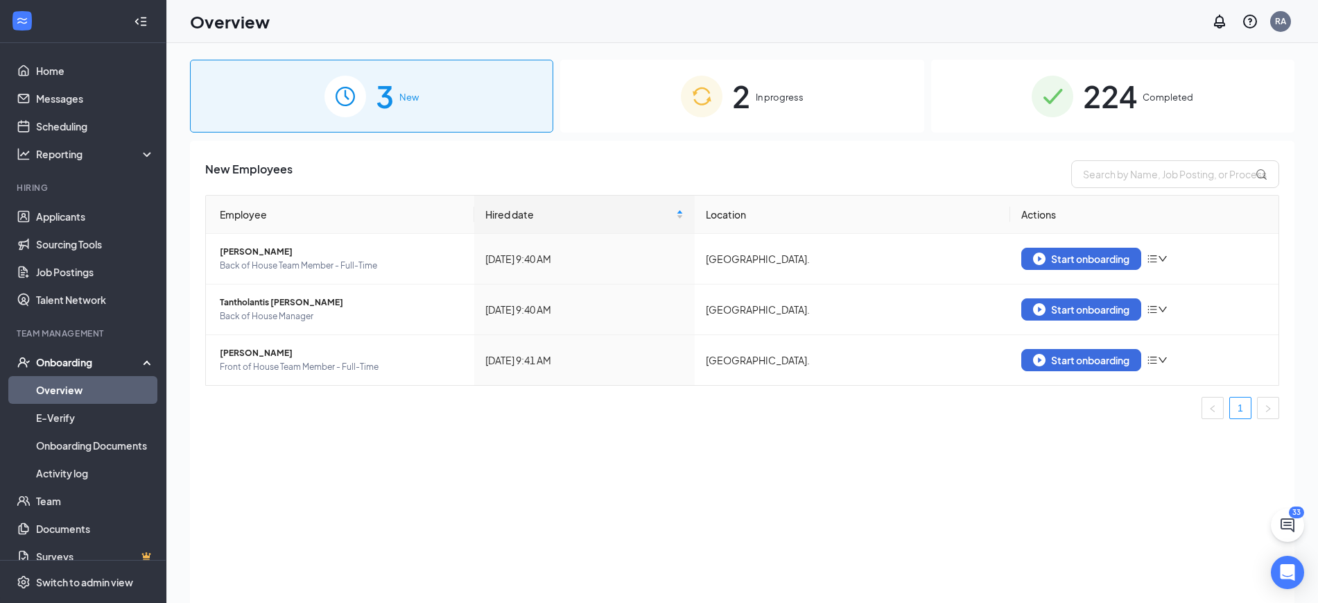
click at [1292, 515] on div "33" at bounding box center [1296, 512] width 15 height 12
click at [1289, 532] on icon "ChatActive" at bounding box center [1288, 525] width 17 height 17
click at [1188, 592] on icon "ChevronUp" at bounding box center [1194, 585] width 17 height 17
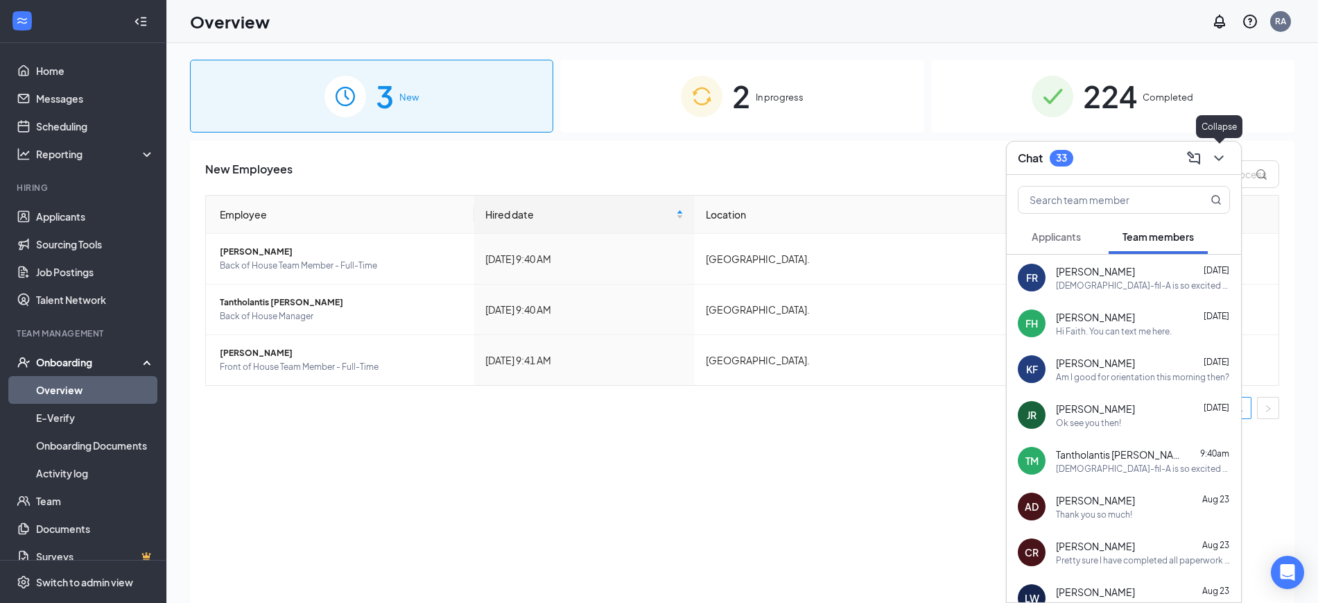
click at [1217, 157] on icon "ChevronDown" at bounding box center [1218, 158] width 9 height 6
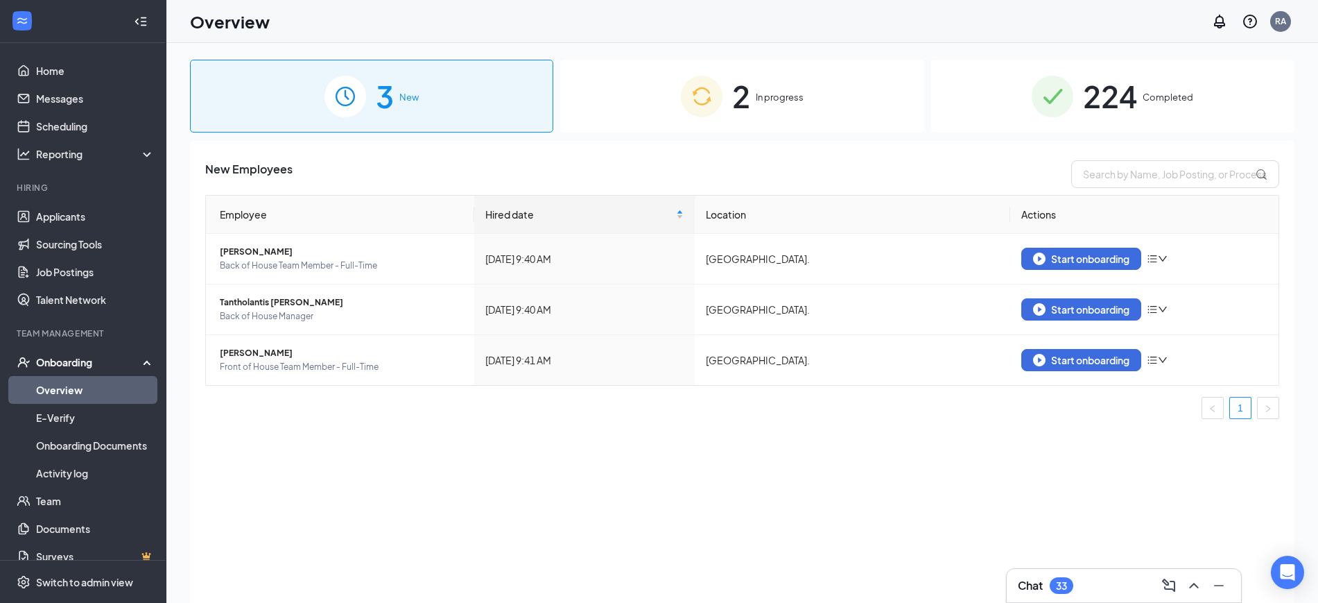
click at [741, 107] on span "2" at bounding box center [741, 96] width 18 height 48
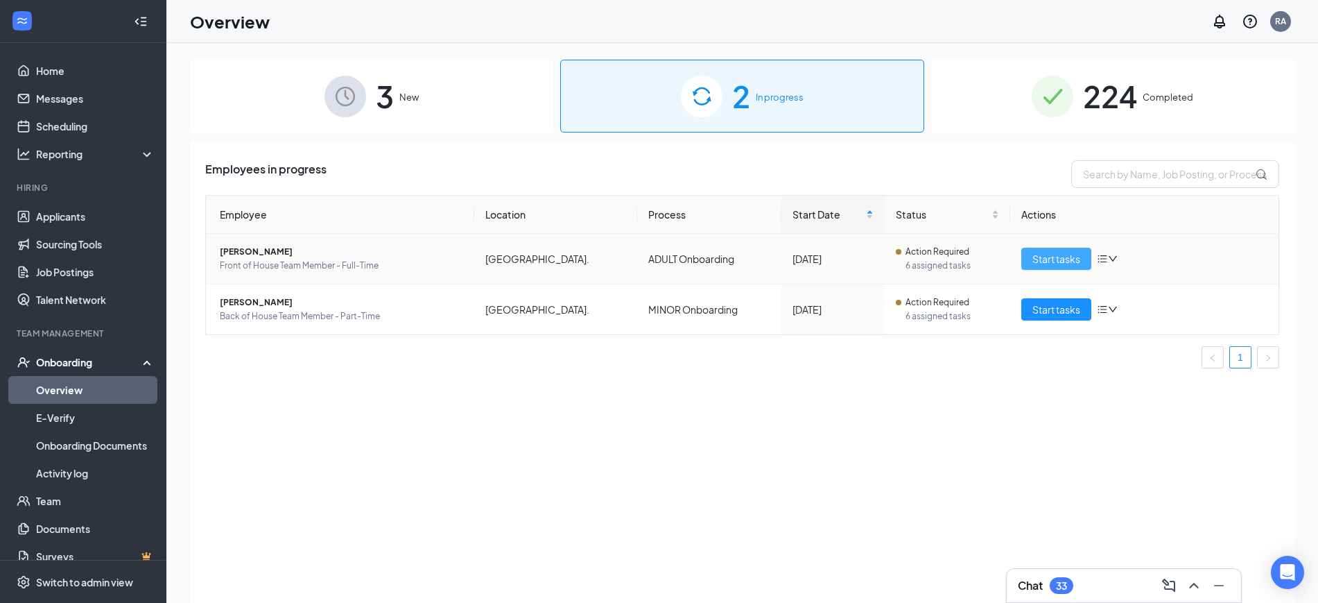
click at [1049, 261] on span "Start tasks" at bounding box center [1057, 258] width 48 height 15
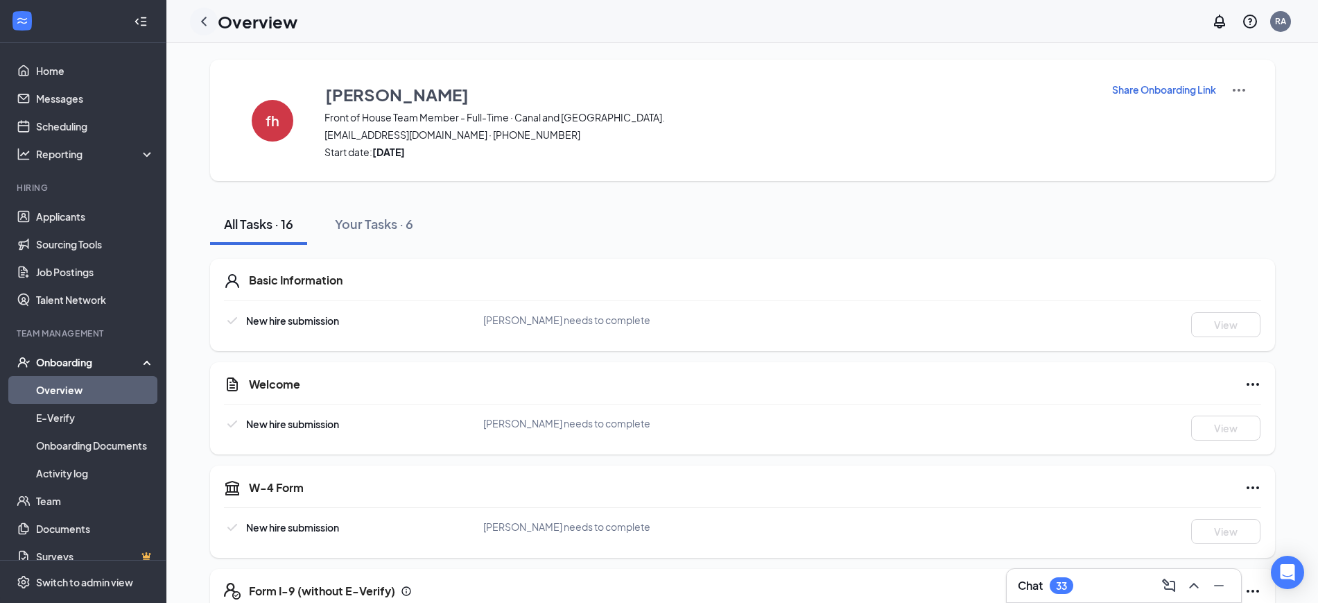
click at [209, 11] on div at bounding box center [204, 22] width 28 height 28
click at [201, 24] on icon "ChevronLeft" at bounding box center [204, 21] width 17 height 17
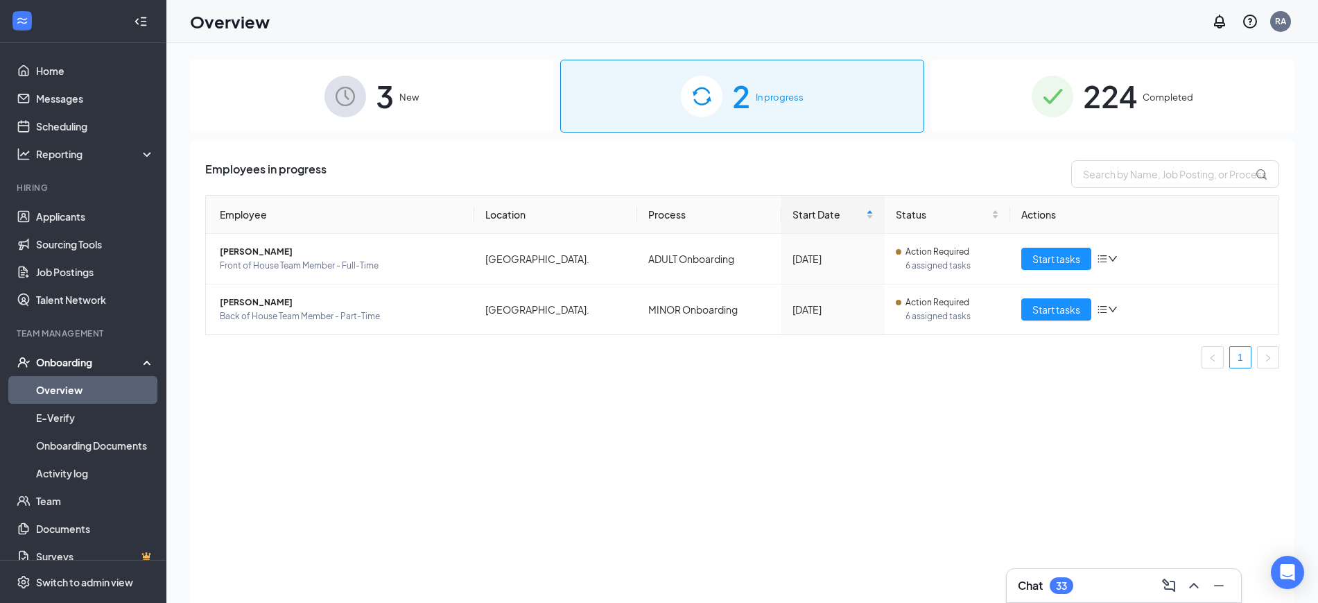
click at [340, 92] on img at bounding box center [346, 97] width 42 height 42
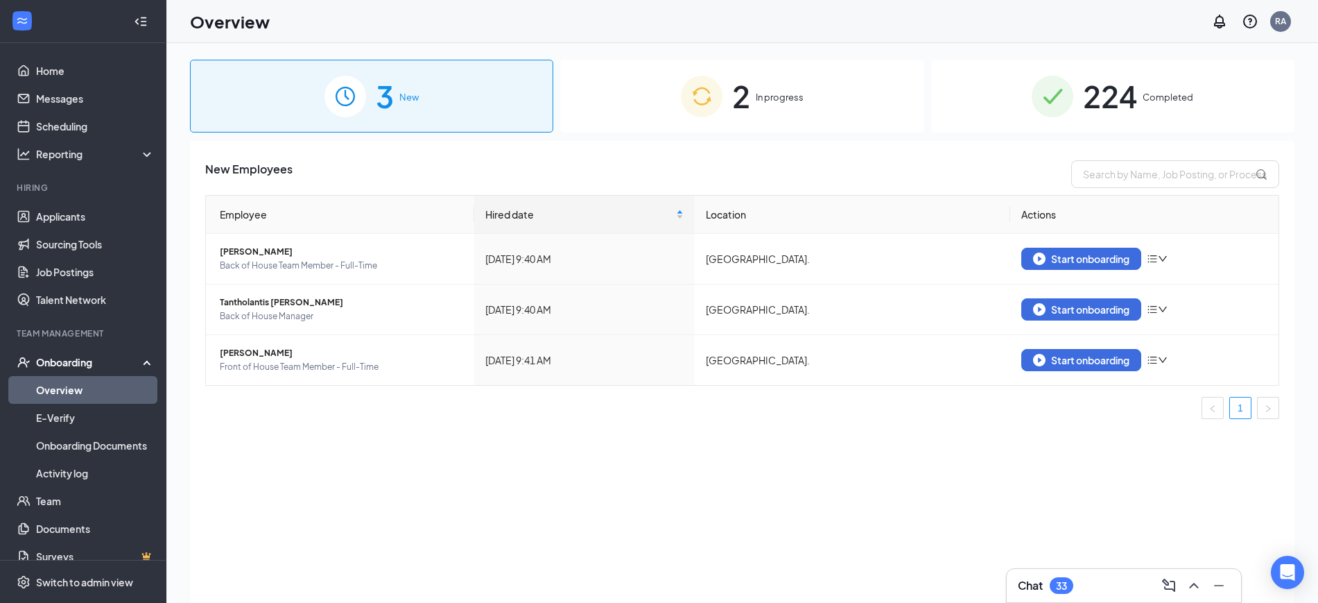
click at [566, 411] on ul "1" at bounding box center [742, 408] width 1074 height 22
click at [1112, 261] on div "Start onboarding" at bounding box center [1081, 258] width 96 height 12
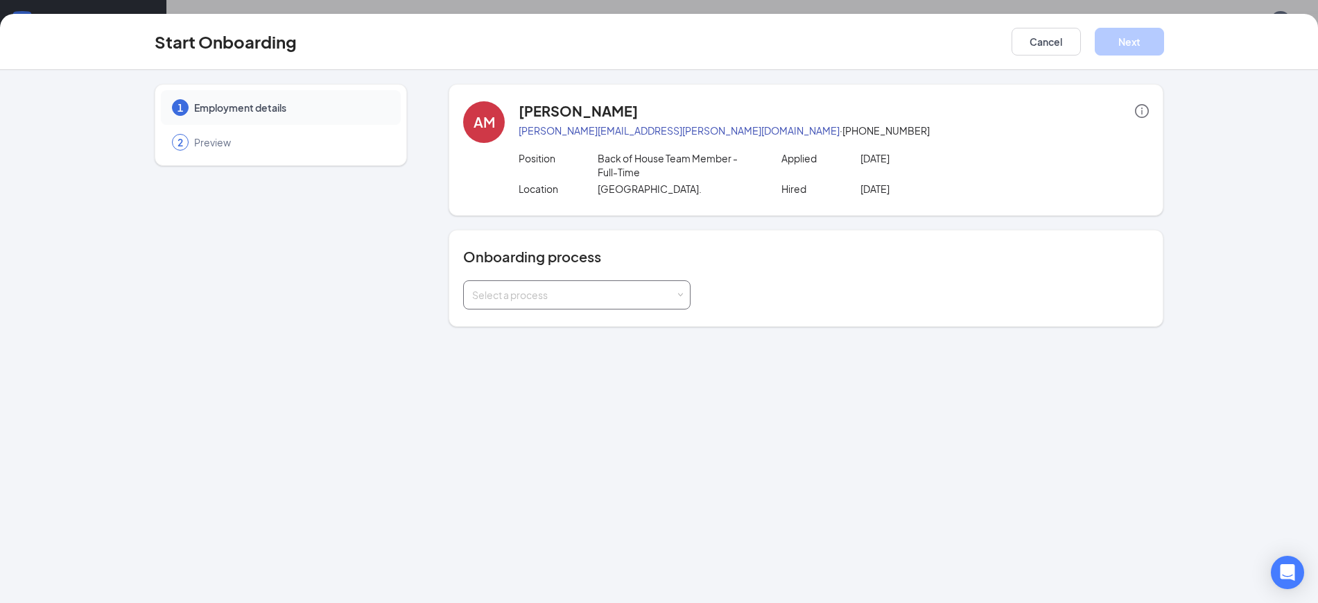
click at [639, 307] on div "Select a process" at bounding box center [576, 295] width 209 height 28
click at [497, 329] on span "ADULT Onboarding" at bounding box center [512, 324] width 86 height 12
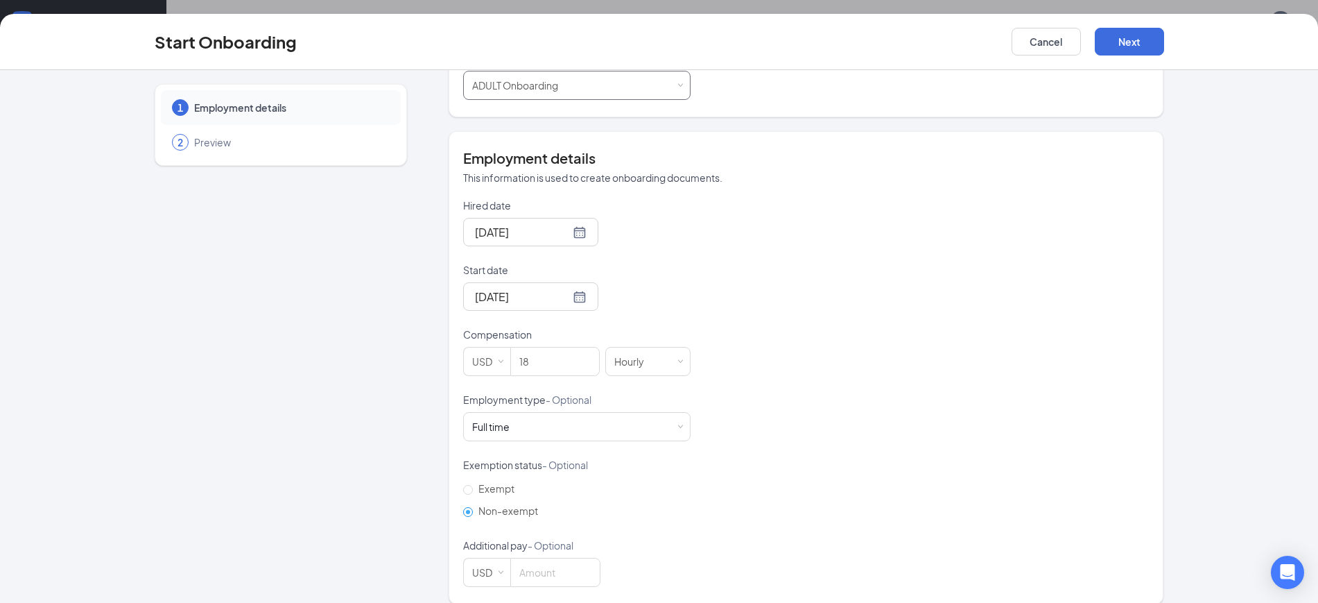
scroll to position [225, 0]
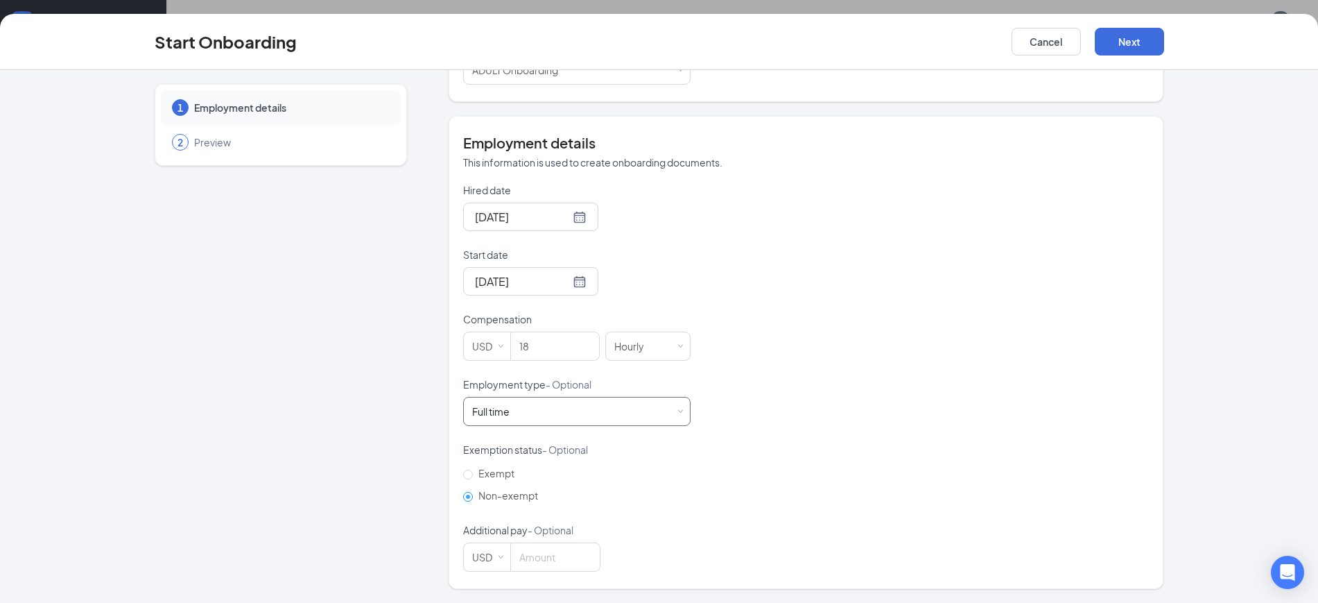
click at [531, 417] on div "Full time Works 30+ hours per week and is reasonably expected to work" at bounding box center [576, 411] width 209 height 28
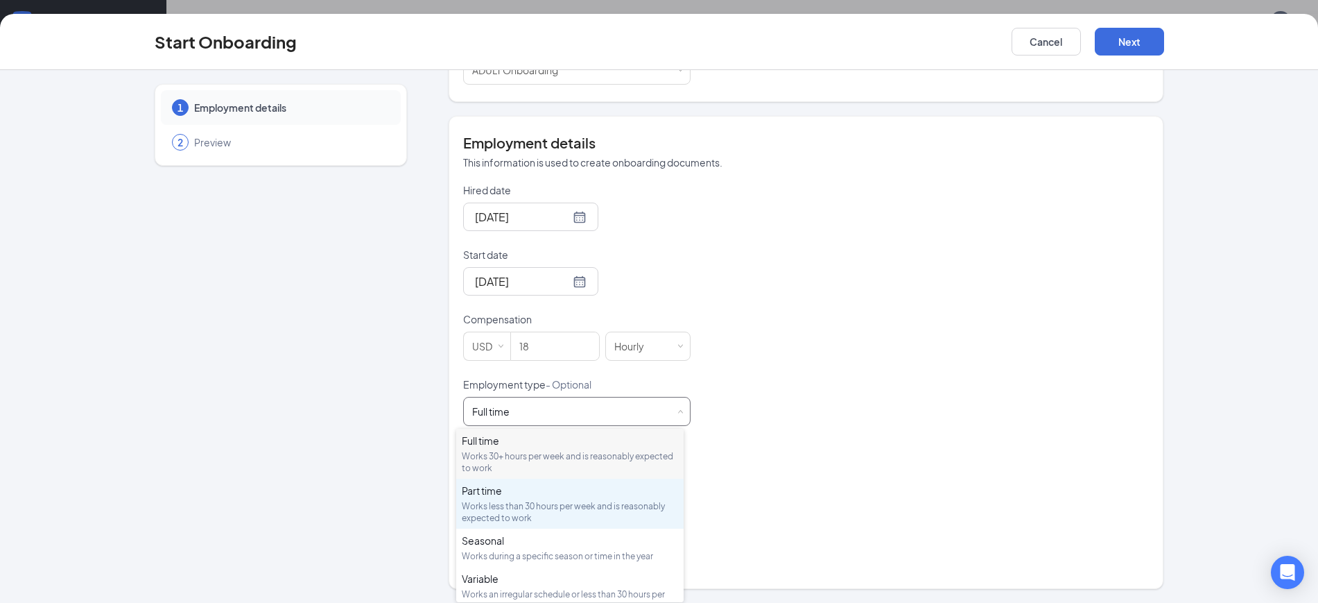
click at [528, 501] on div "Works less than 30 hours per week and is reasonably expected to work" at bounding box center [570, 512] width 216 height 24
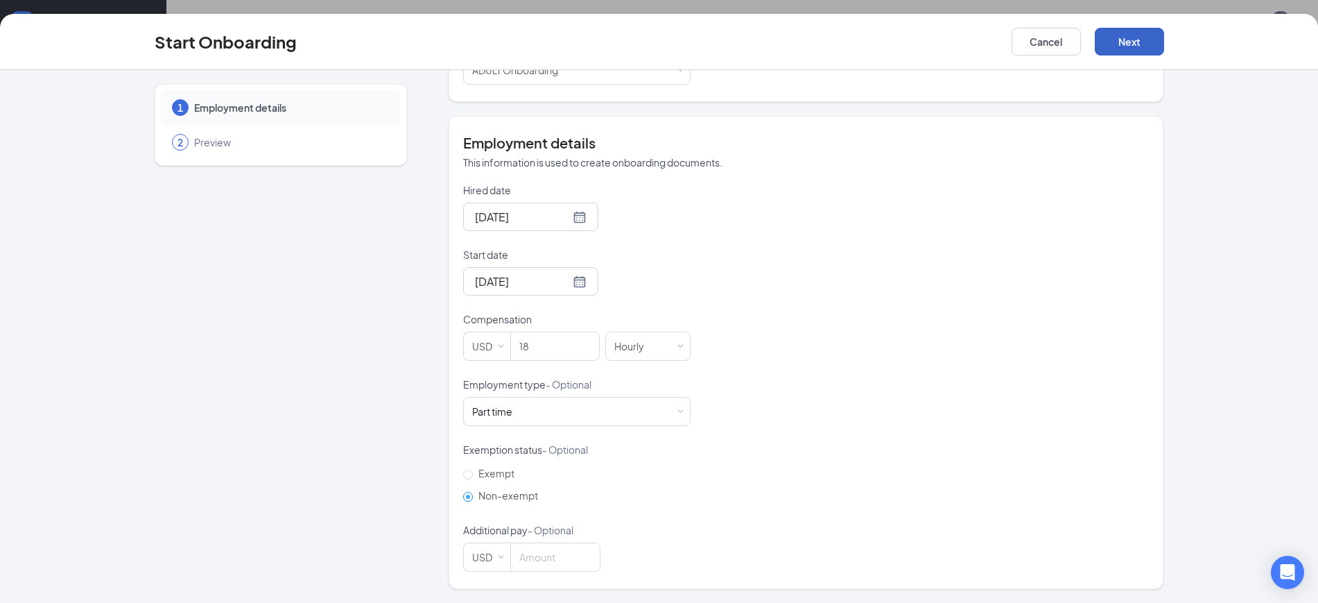
click at [1124, 50] on button "Next" at bounding box center [1129, 42] width 69 height 28
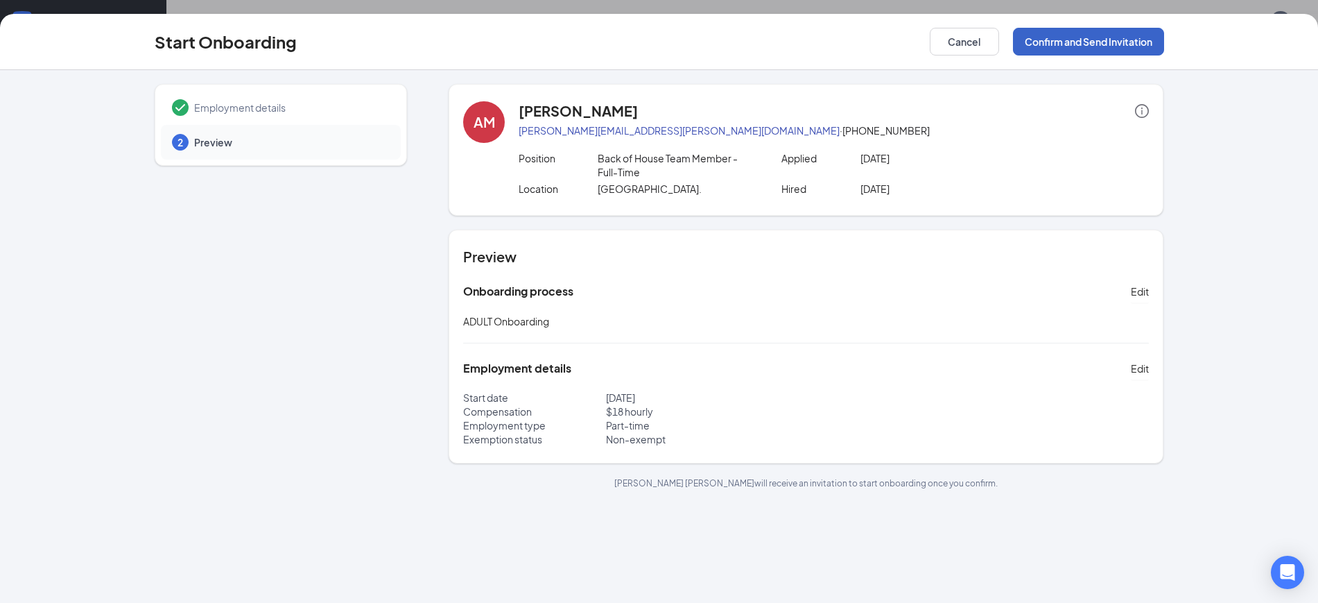
click at [1124, 36] on button "Confirm and Send Invitation" at bounding box center [1088, 42] width 151 height 28
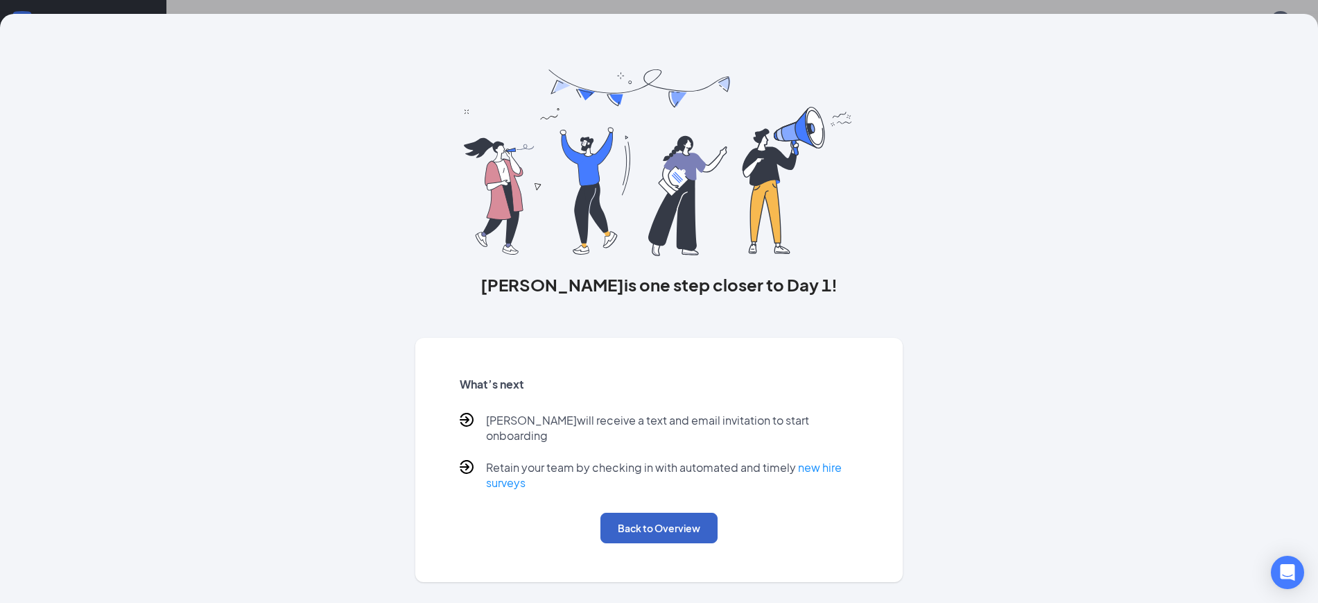
click at [696, 513] on button "Back to Overview" at bounding box center [659, 528] width 117 height 31
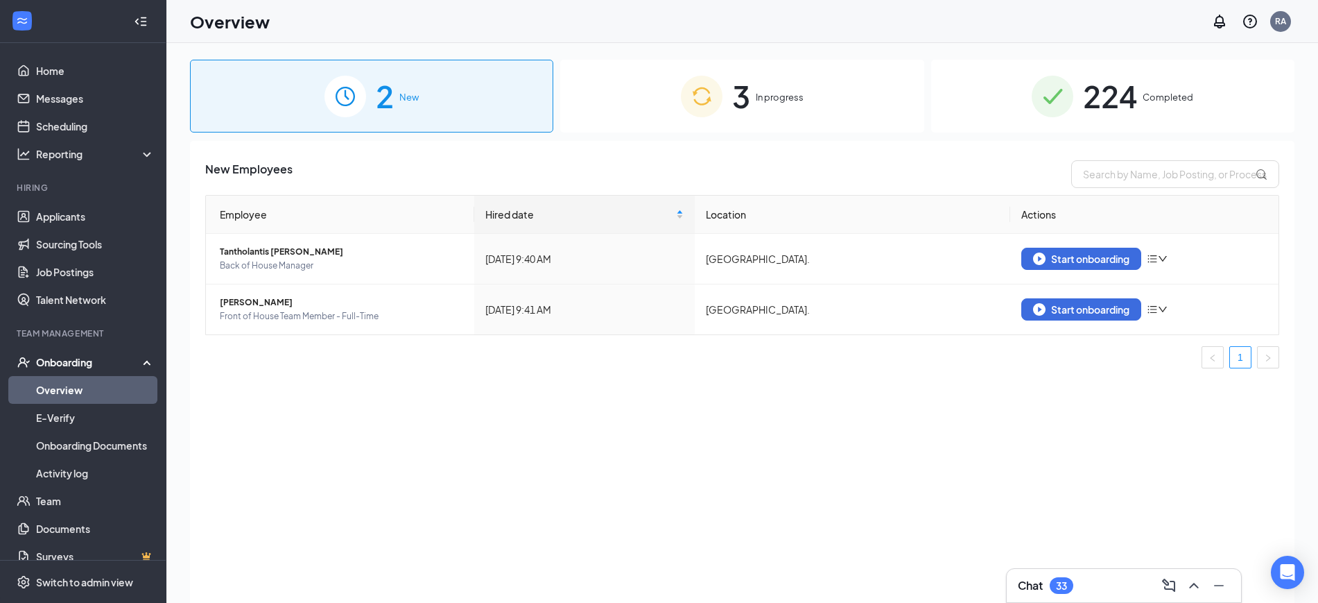
click at [379, 403] on div "New Employees Employee Hired date Location Actions Tantholantis Mielke Back of …" at bounding box center [742, 389] width 1105 height 497
click at [1035, 256] on img "button" at bounding box center [1039, 258] width 12 height 12
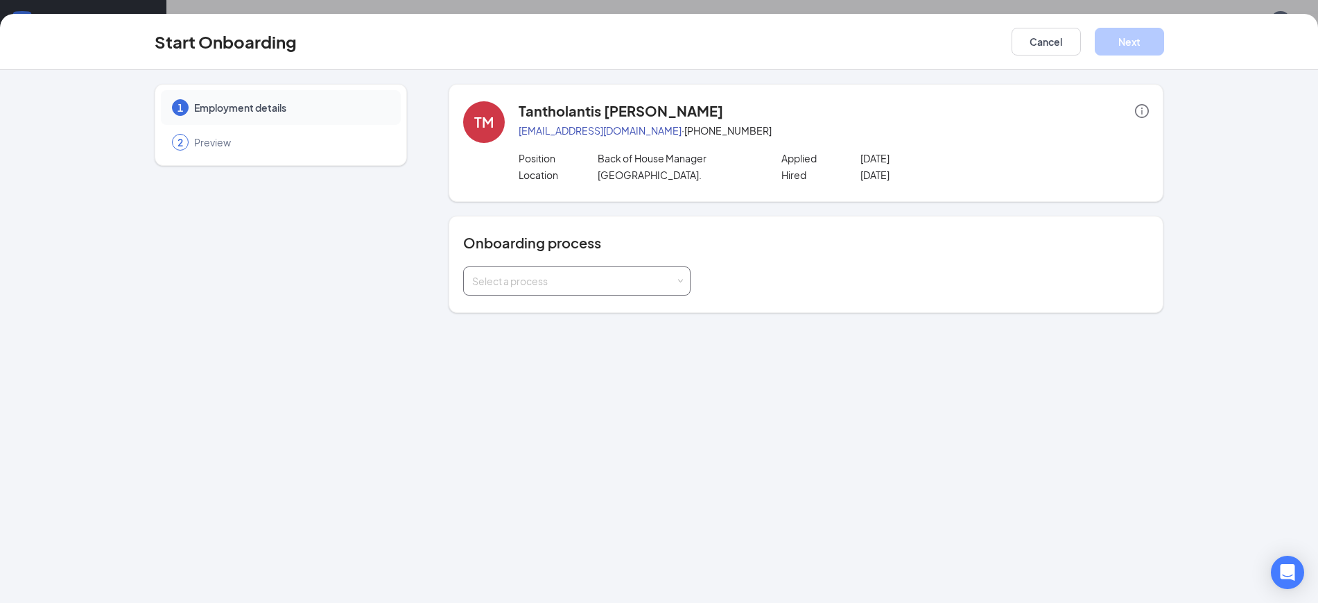
click at [671, 280] on div "Select a process" at bounding box center [573, 281] width 203 height 14
click at [520, 308] on span "ADULT Onboarding" at bounding box center [512, 310] width 86 height 12
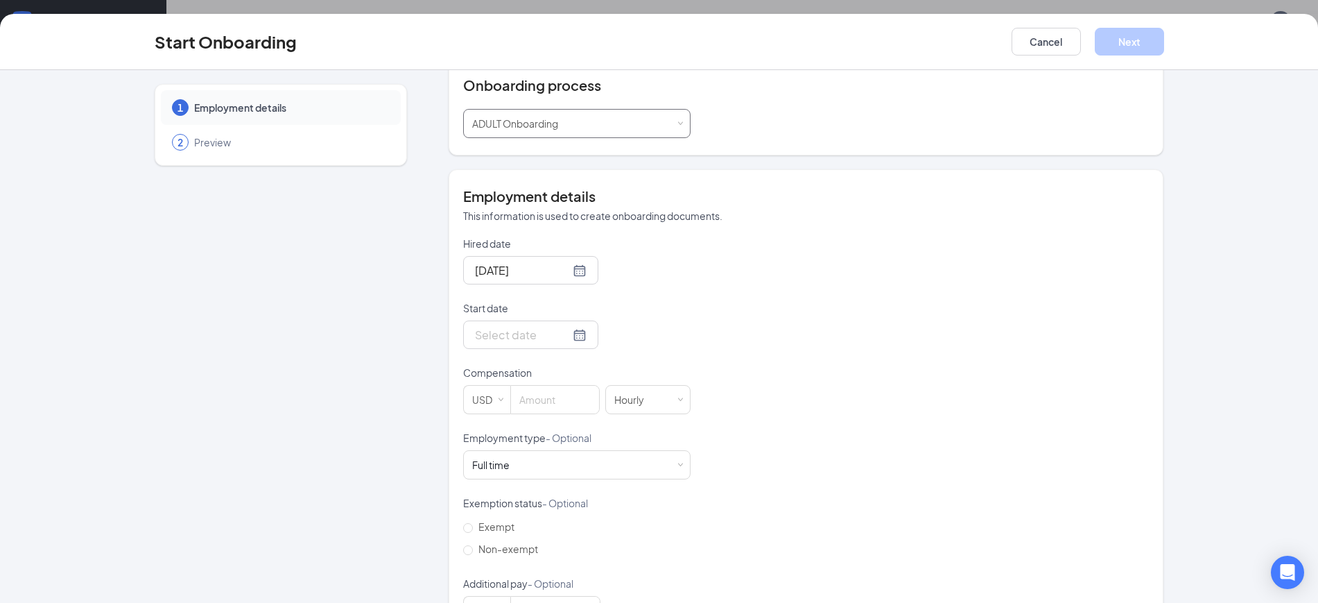
scroll to position [173, 0]
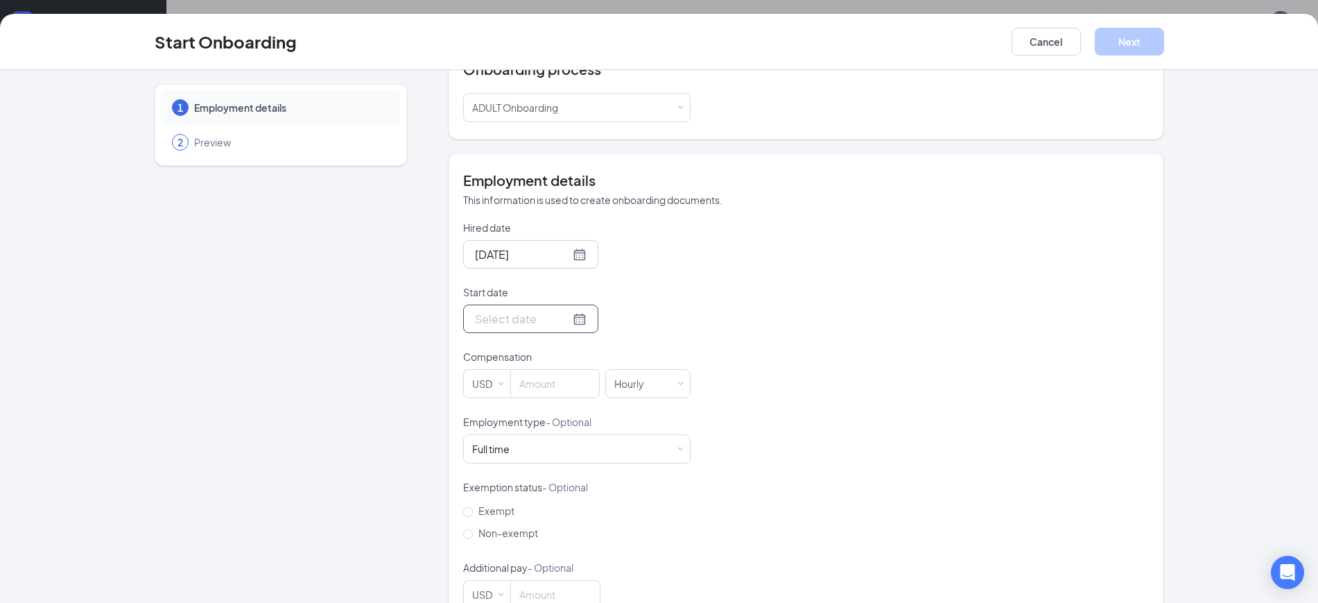
click at [526, 328] on div at bounding box center [530, 318] width 135 height 28
type input "[DATE]"
click at [531, 483] on div "26" at bounding box center [534, 484] width 17 height 17
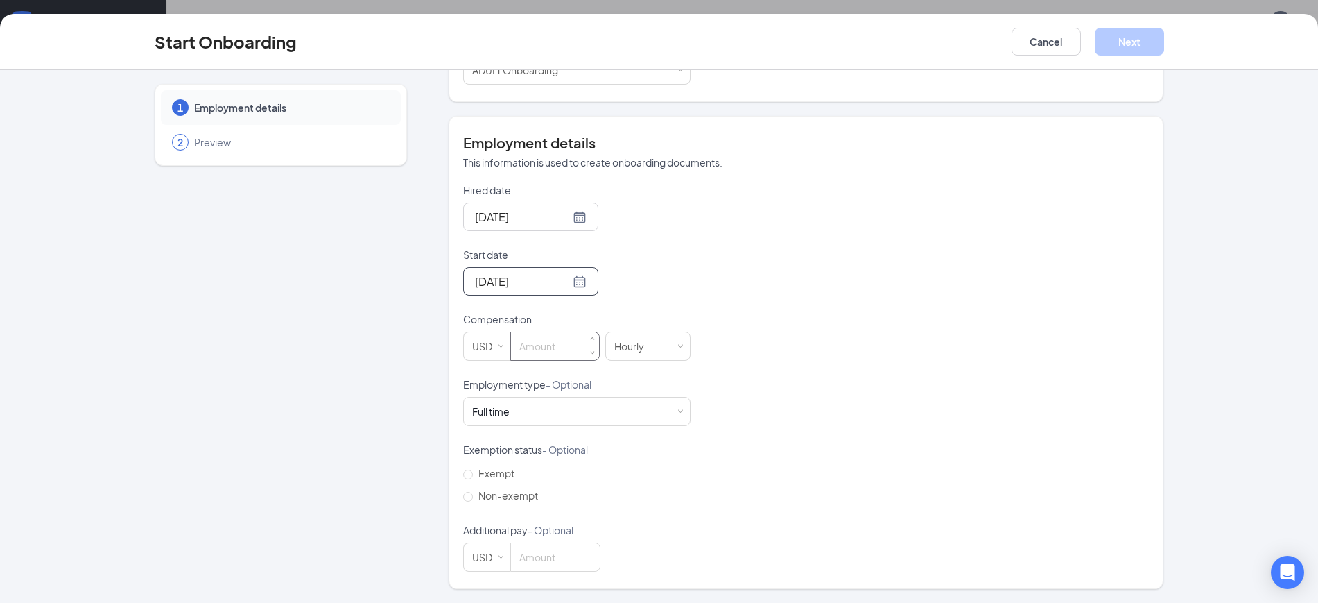
click at [538, 346] on input at bounding box center [555, 346] width 88 height 28
type input "27"
click at [510, 497] on span "Non-exempt" at bounding box center [508, 495] width 71 height 12
click at [473, 497] on input "Non-exempt" at bounding box center [468, 497] width 10 height 10
radio input "true"
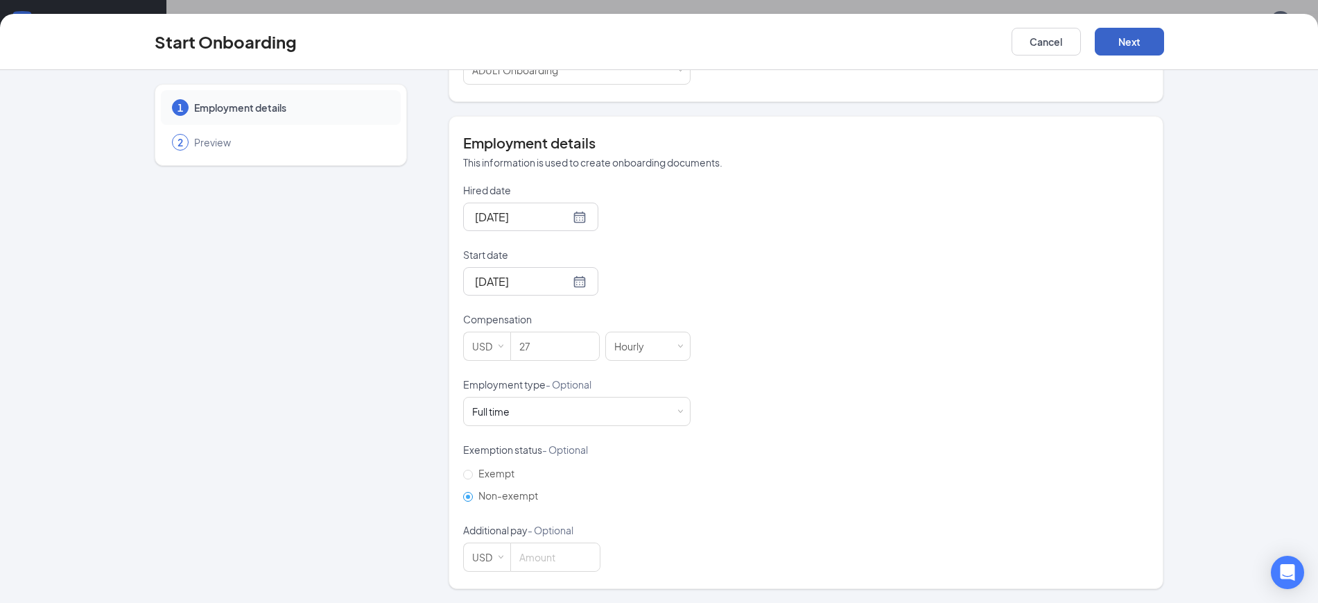
click at [1140, 41] on button "Next" at bounding box center [1129, 42] width 69 height 28
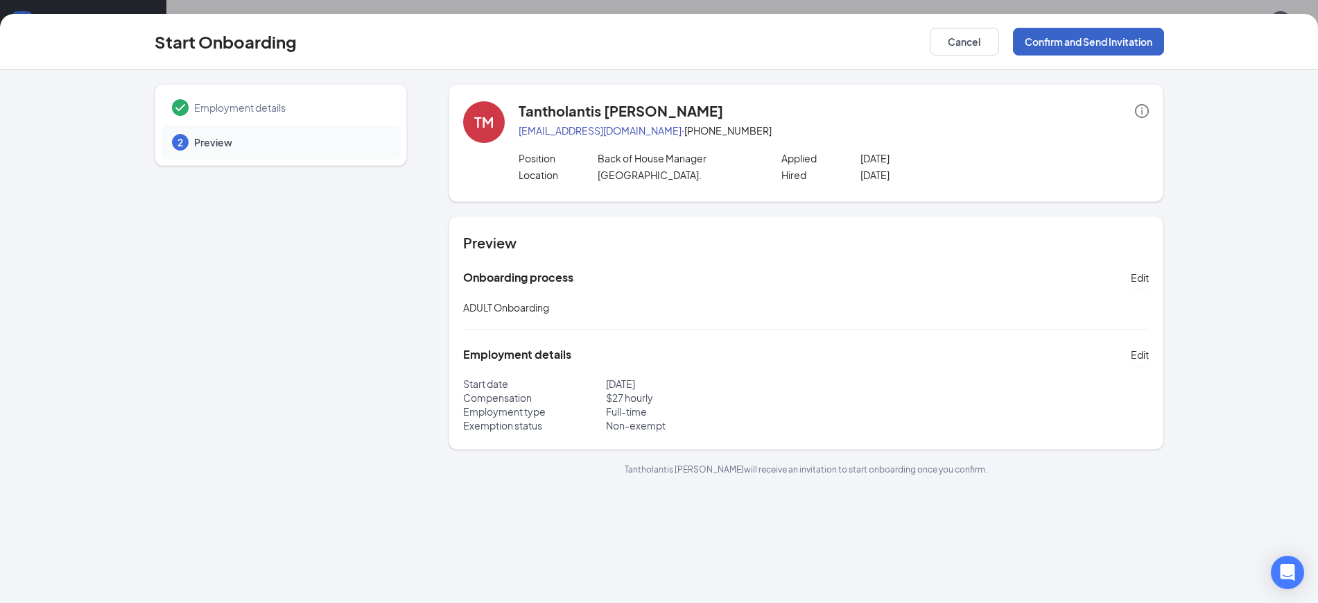
click at [1140, 41] on button "Confirm and Send Invitation" at bounding box center [1088, 42] width 151 height 28
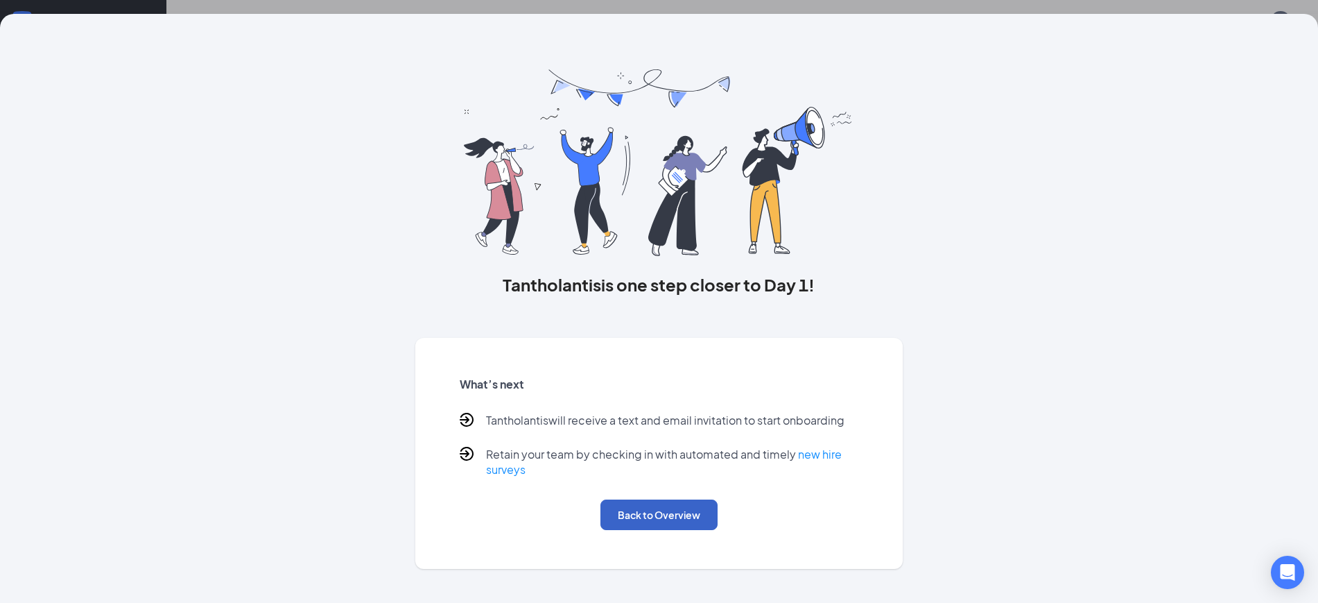
click at [668, 515] on button "Back to Overview" at bounding box center [659, 514] width 117 height 31
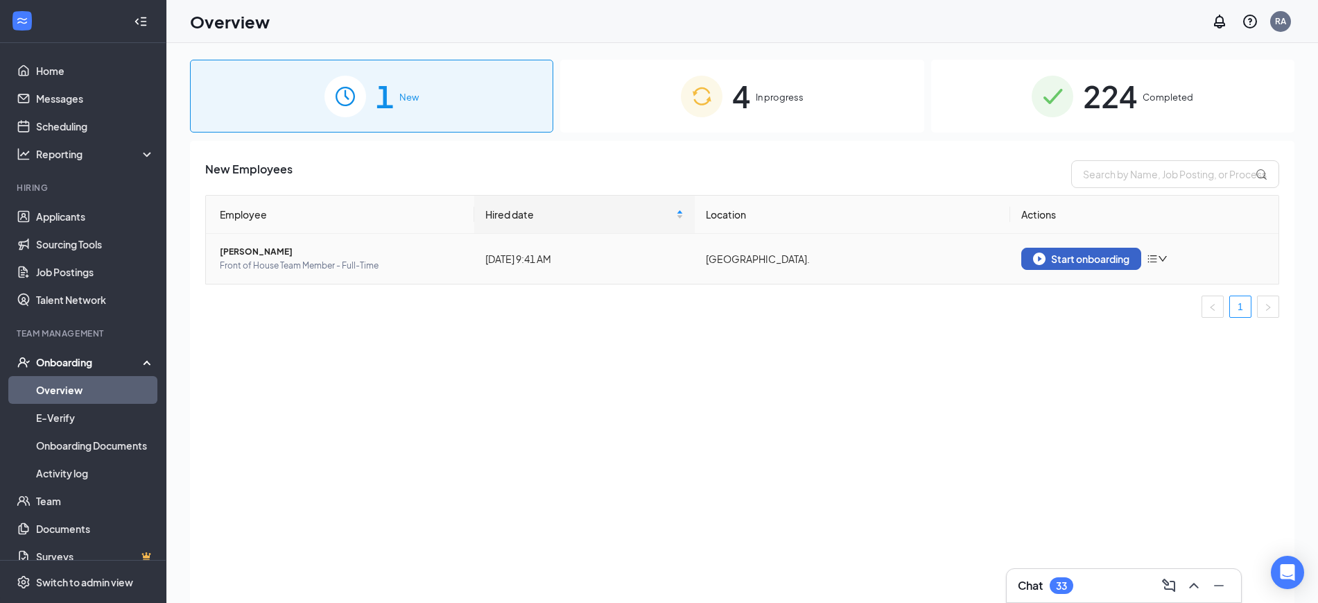
click at [1085, 248] on button "Start onboarding" at bounding box center [1082, 259] width 120 height 22
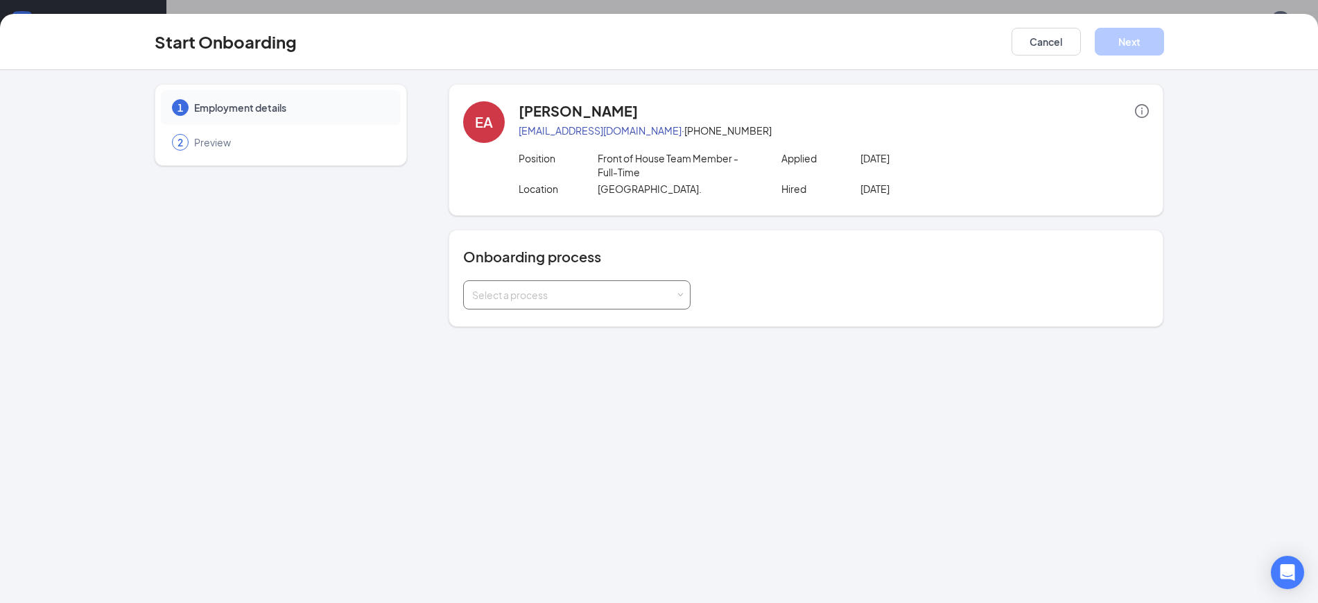
click at [588, 298] on div "Select a process" at bounding box center [573, 295] width 203 height 14
click at [580, 327] on li "ADULT Onboarding" at bounding box center [576, 324] width 227 height 25
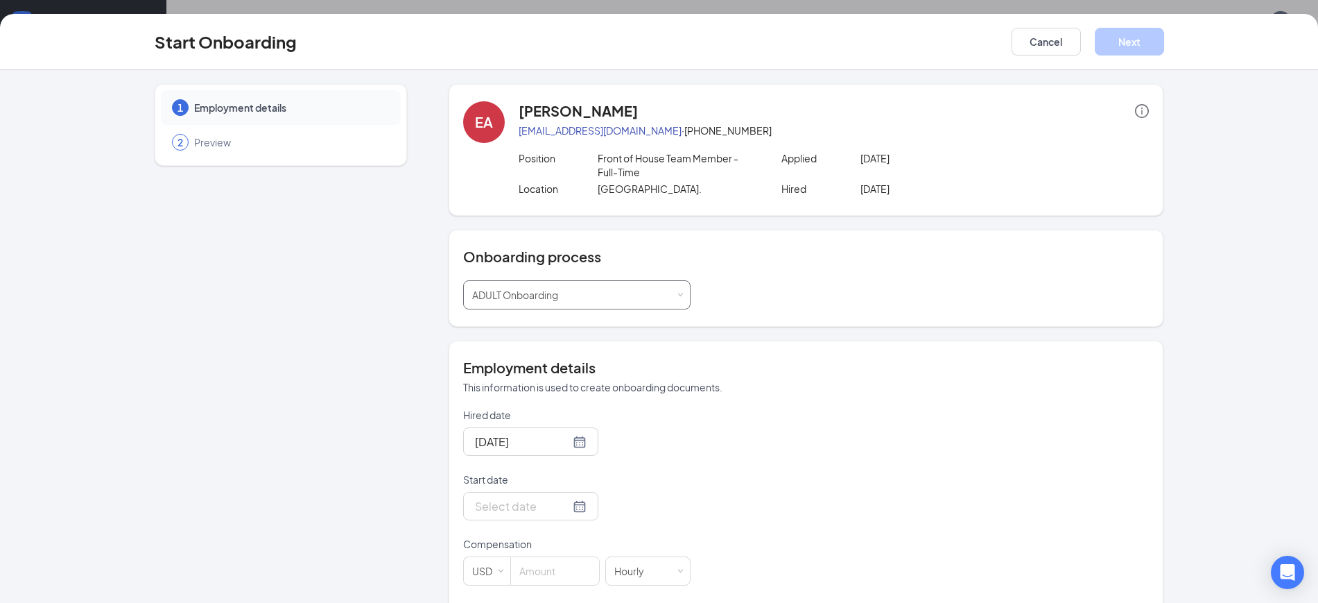
scroll to position [173, 0]
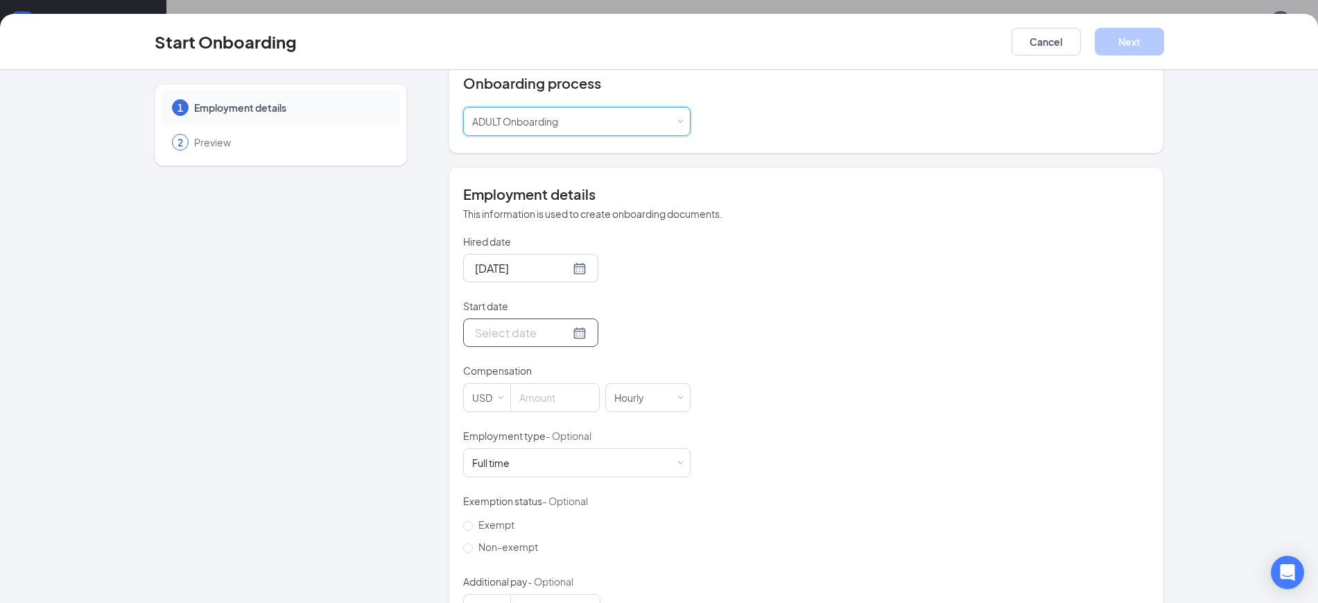
click at [553, 326] on div at bounding box center [531, 332] width 112 height 17
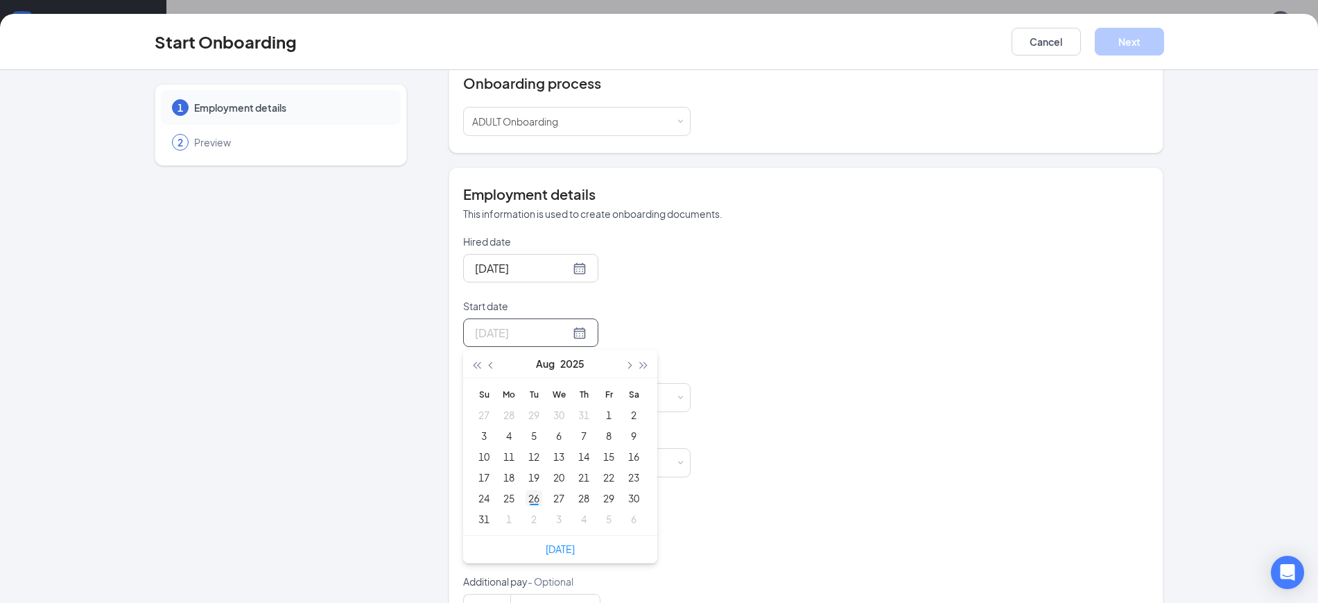
type input "[DATE]"
click at [532, 498] on div "26" at bounding box center [534, 498] width 17 height 17
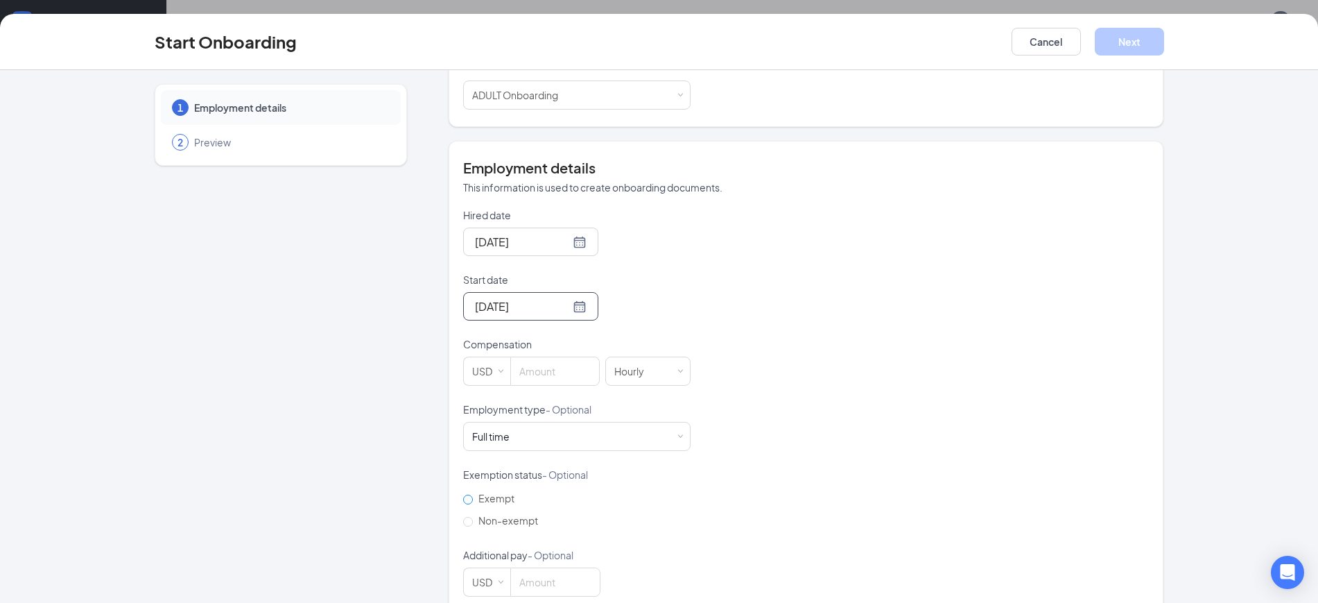
scroll to position [225, 0]
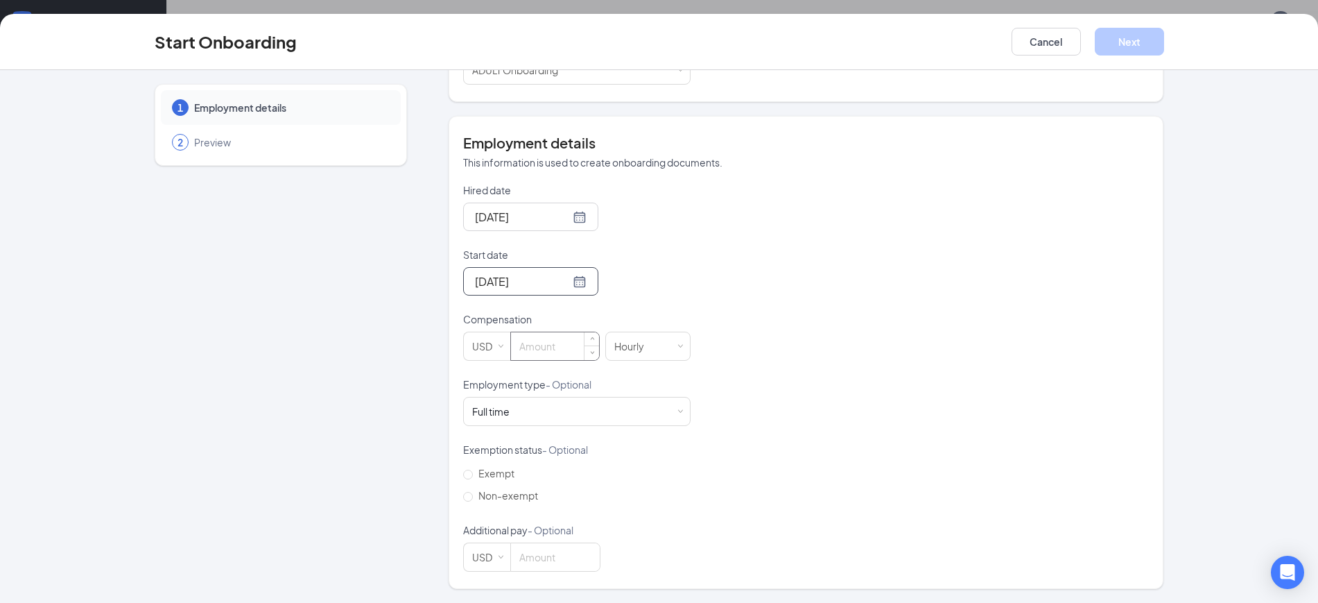
click at [514, 337] on input at bounding box center [555, 346] width 88 height 28
type input "18"
click at [531, 399] on div "Full time Works 30+ hours per week and is reasonably expected to work" at bounding box center [576, 411] width 209 height 28
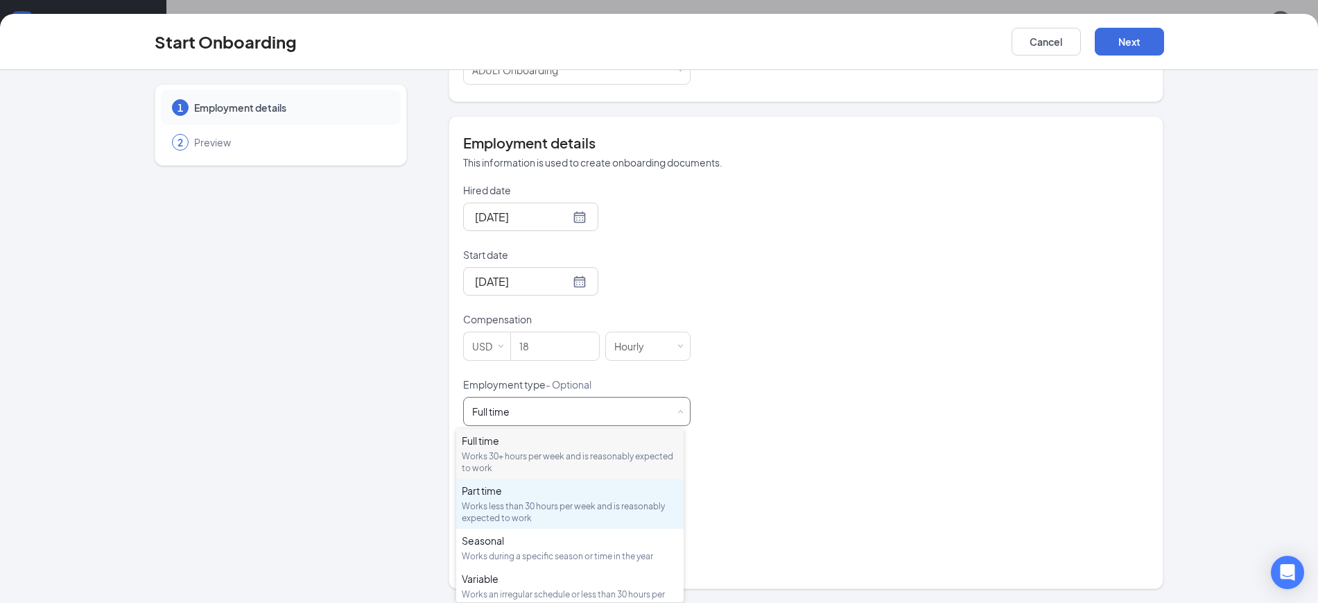
click at [485, 501] on div "Works less than 30 hours per week and is reasonably expected to work" at bounding box center [570, 512] width 216 height 24
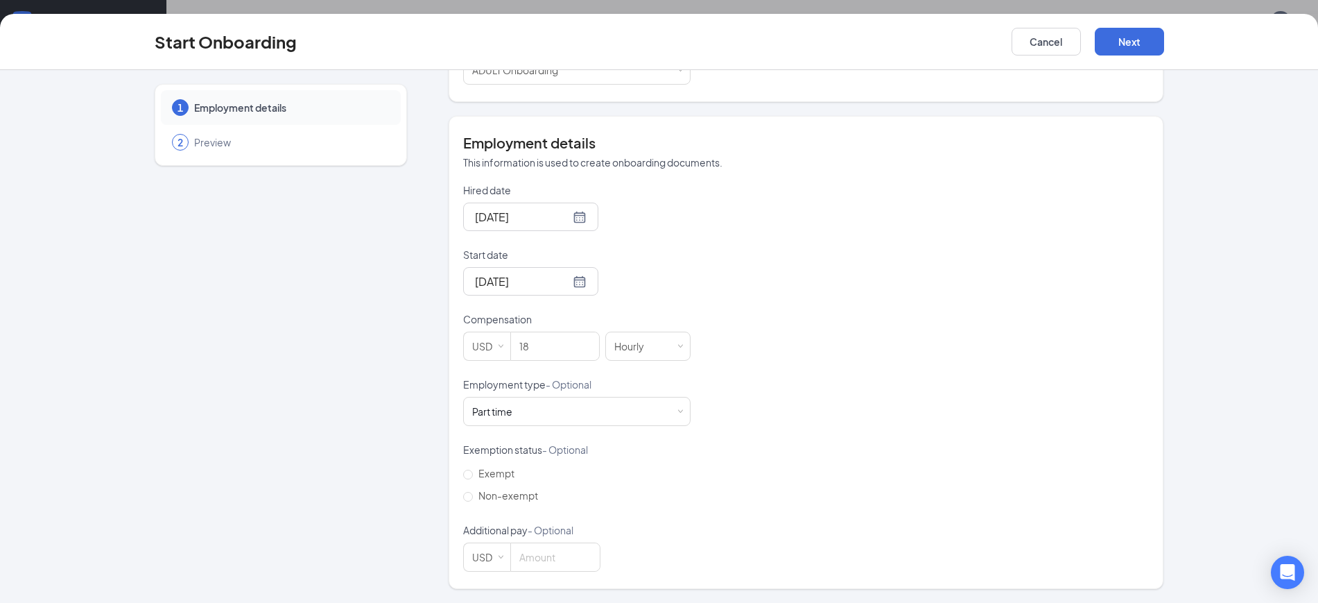
click at [485, 501] on label "Non-exempt" at bounding box center [503, 495] width 80 height 22
click at [473, 501] on input "Non-exempt" at bounding box center [468, 497] width 10 height 10
radio input "true"
click at [1109, 49] on button "Next" at bounding box center [1129, 42] width 69 height 28
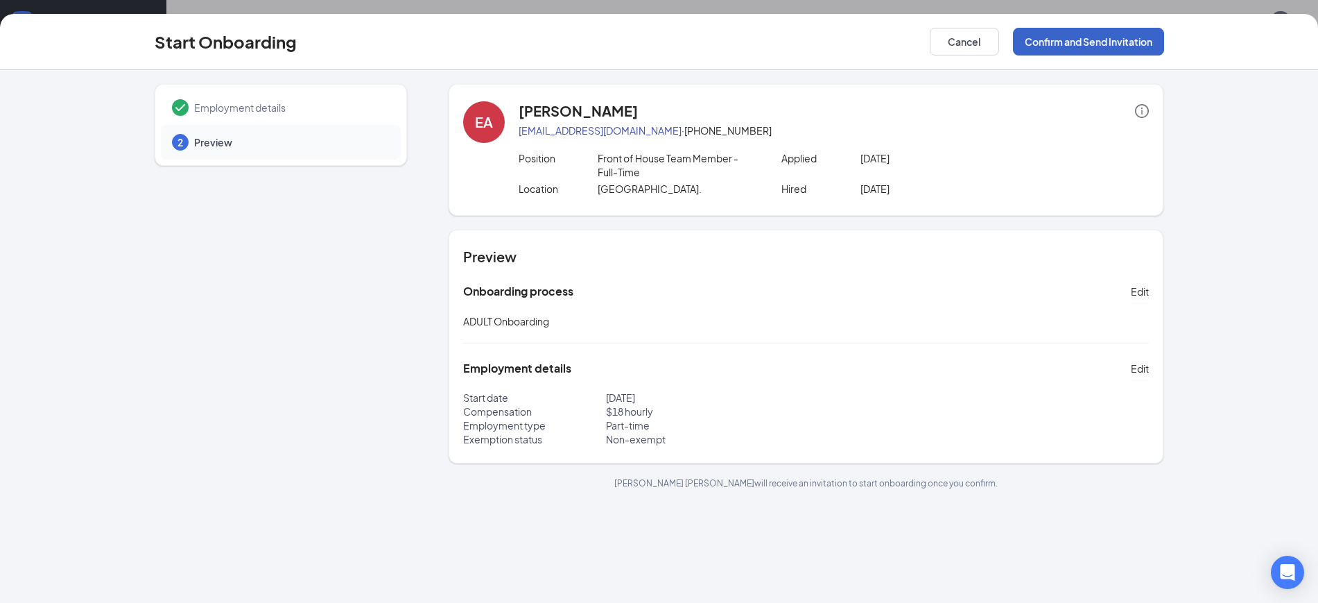
click at [1109, 49] on button "Confirm and Send Invitation" at bounding box center [1088, 42] width 151 height 28
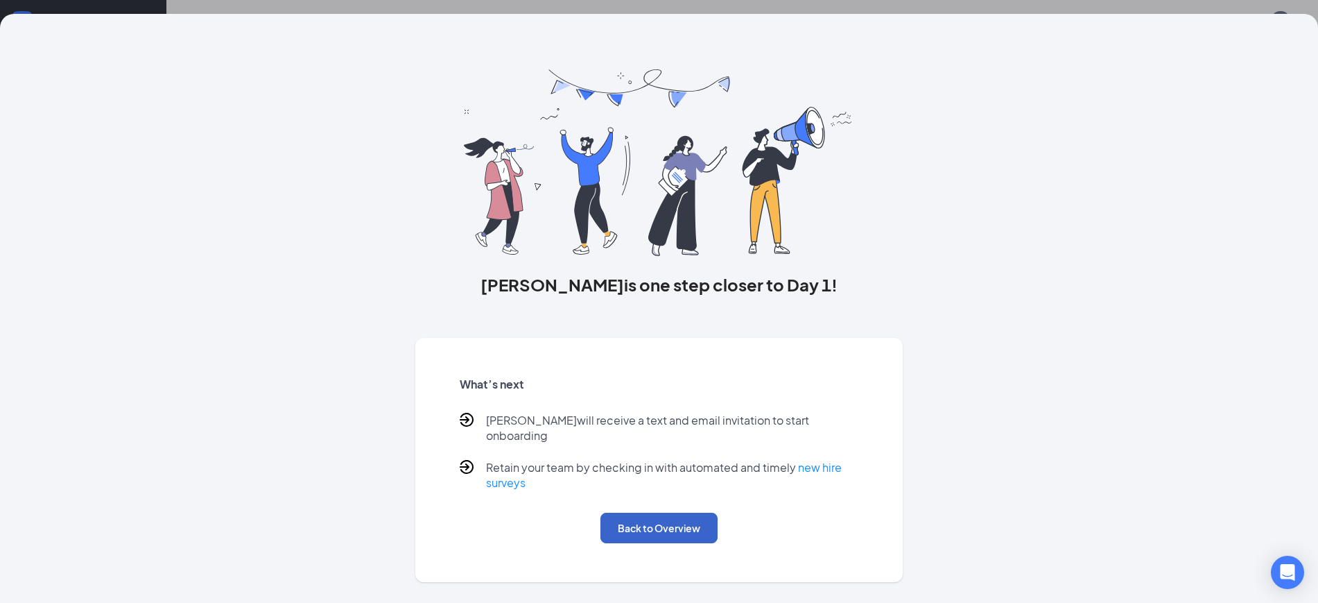
click at [608, 514] on button "Back to Overview" at bounding box center [659, 528] width 117 height 31
